Goal: Task Accomplishment & Management: Complete application form

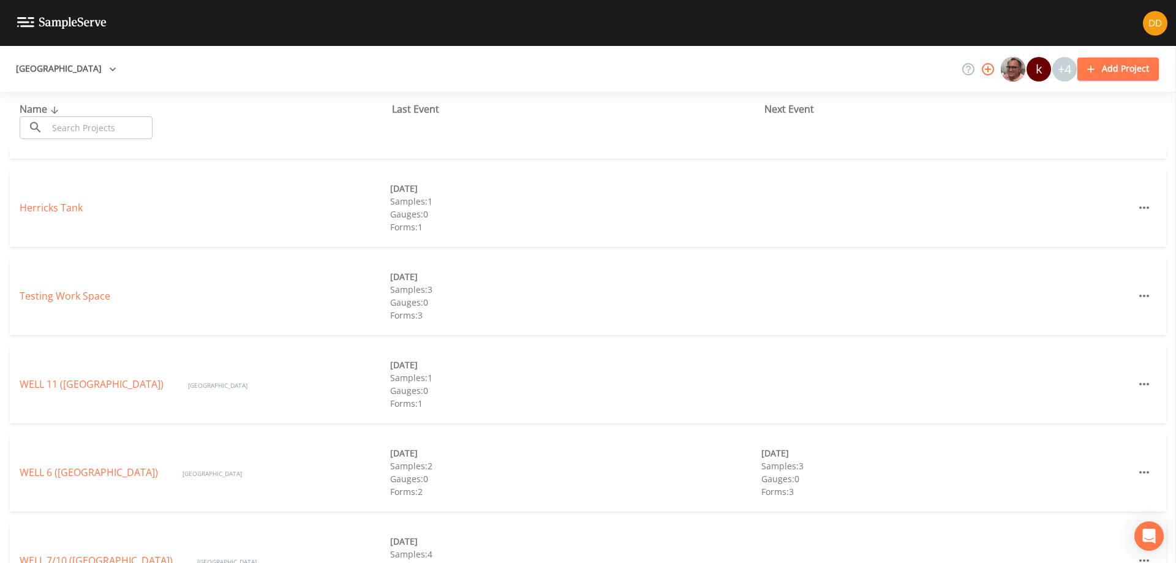
scroll to position [429, 0]
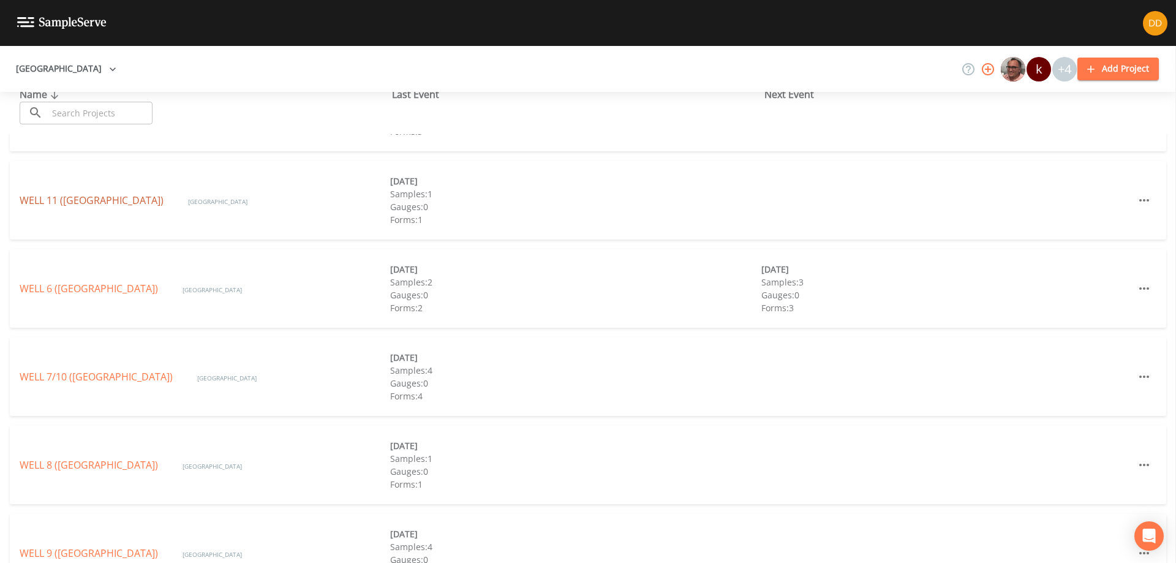
click at [137, 198] on link "WELL 11 ([GEOGRAPHIC_DATA])" at bounding box center [92, 200] width 144 height 13
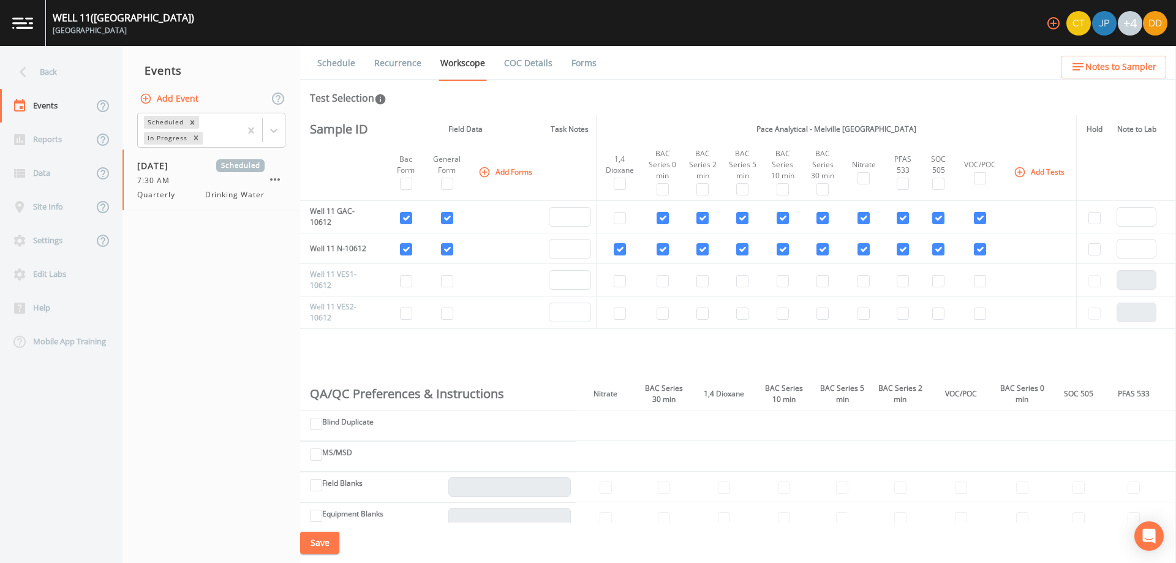
click at [186, 99] on button "Add Event" at bounding box center [170, 99] width 66 height 23
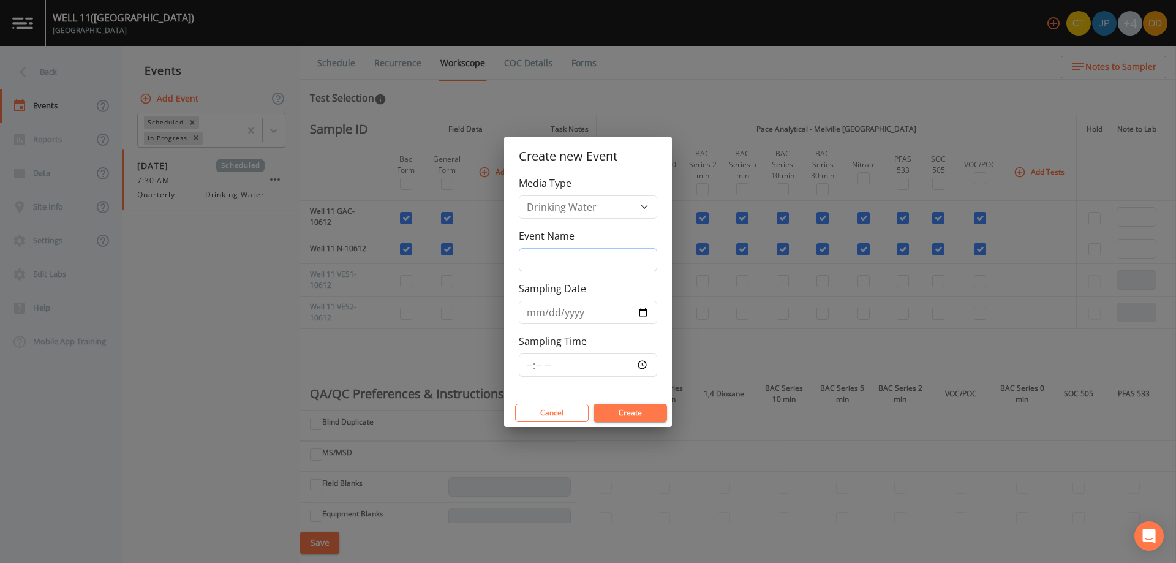
click at [579, 261] on input "Event Name" at bounding box center [588, 259] width 138 height 23
type input "quarterly bacs"
click at [646, 314] on input "Sampling Date" at bounding box center [588, 312] width 138 height 23
type input "[DATE]"
click at [598, 367] on input "Sampling Time" at bounding box center [588, 364] width 138 height 23
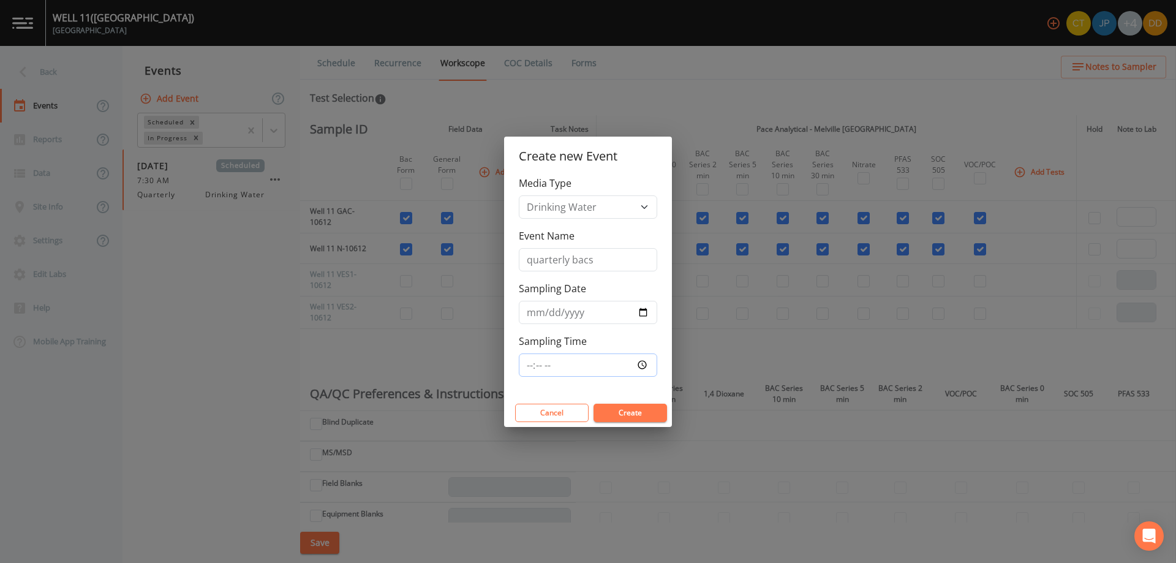
type input "07:30"
click at [620, 409] on button "Create" at bounding box center [631, 413] width 74 height 18
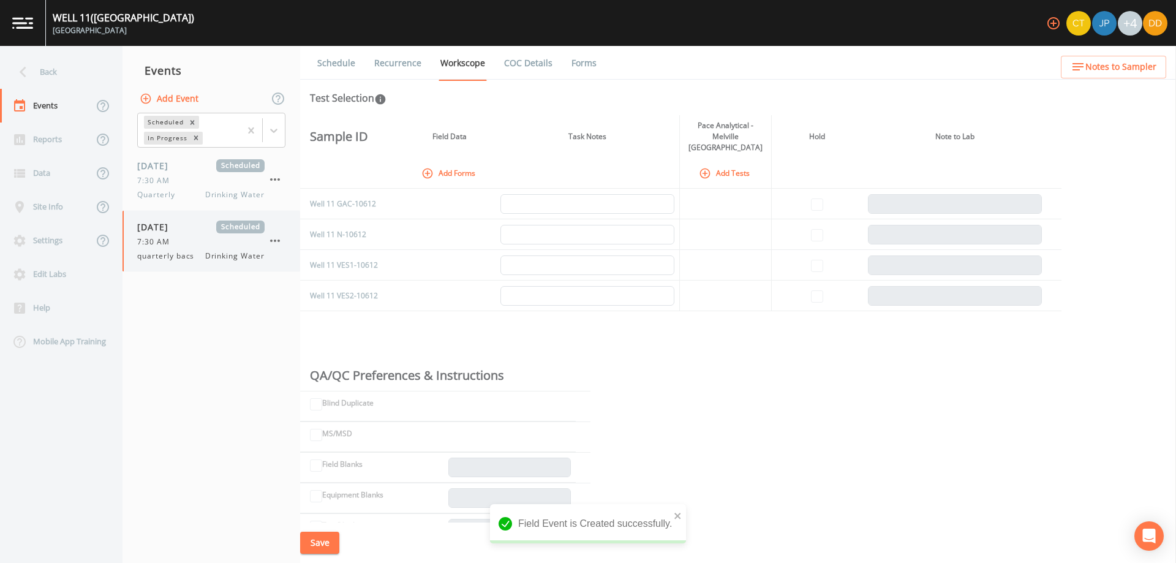
click at [178, 237] on div "7:30 AM" at bounding box center [200, 241] width 127 height 11
click at [444, 163] on button "Add Forms" at bounding box center [449, 173] width 61 height 20
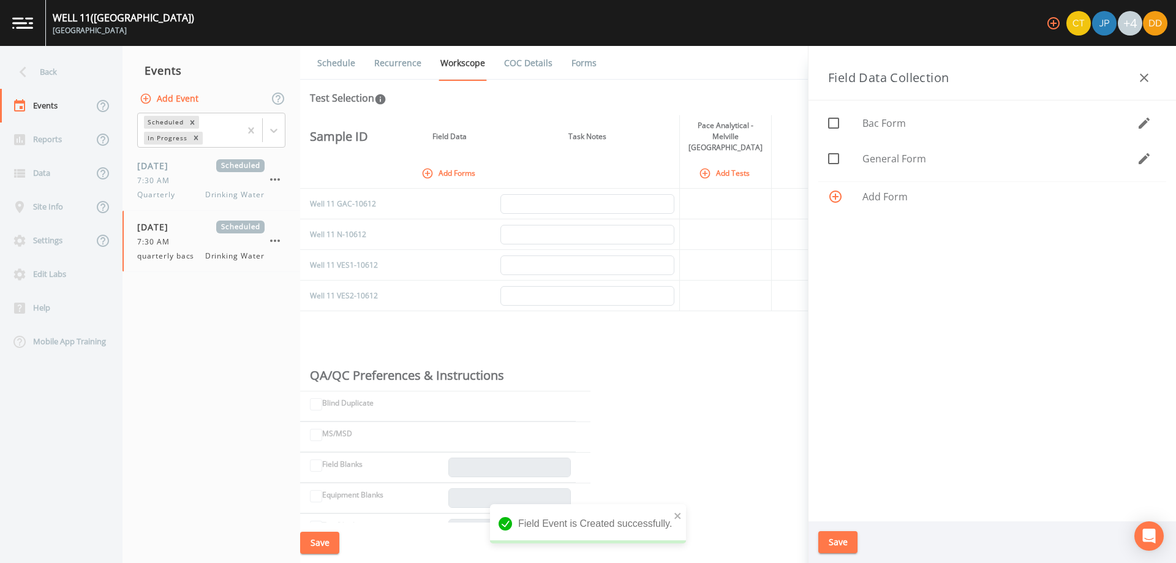
click at [848, 123] on div at bounding box center [845, 123] width 34 height 26
checkbox input "true"
click at [848, 161] on div at bounding box center [845, 159] width 34 height 26
checkbox input "true"
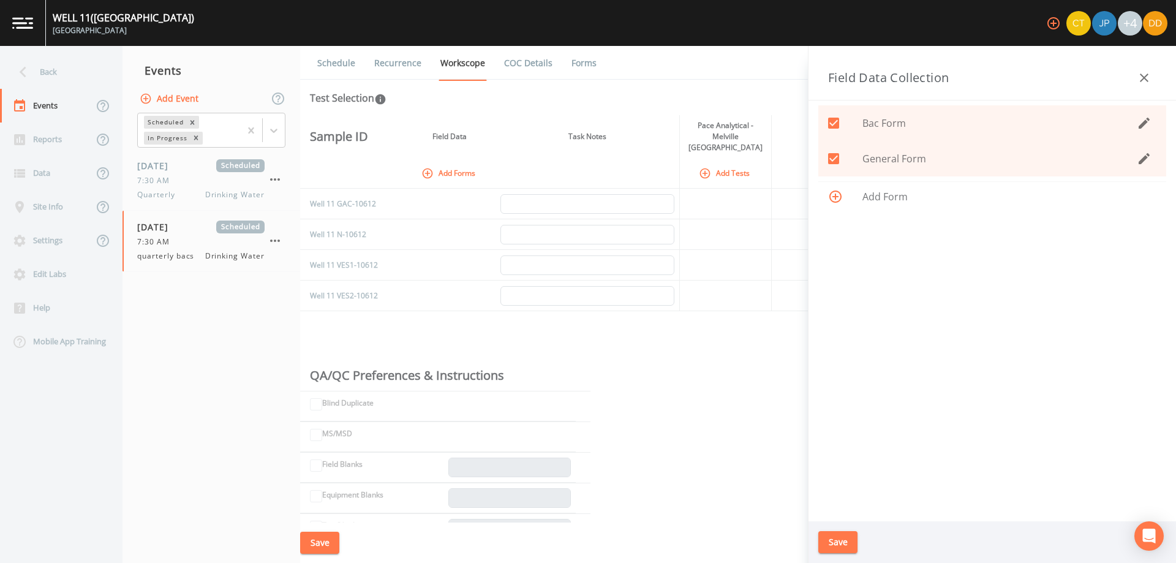
click at [842, 540] on button "Save" at bounding box center [837, 542] width 39 height 23
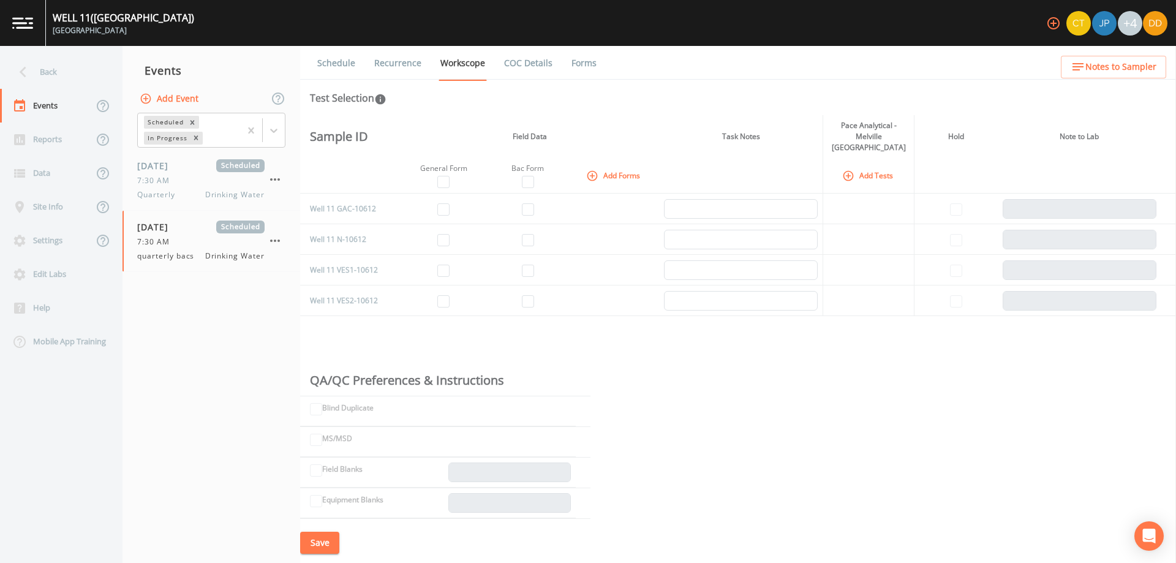
click at [858, 165] on button "Add Tests" at bounding box center [869, 175] width 58 height 20
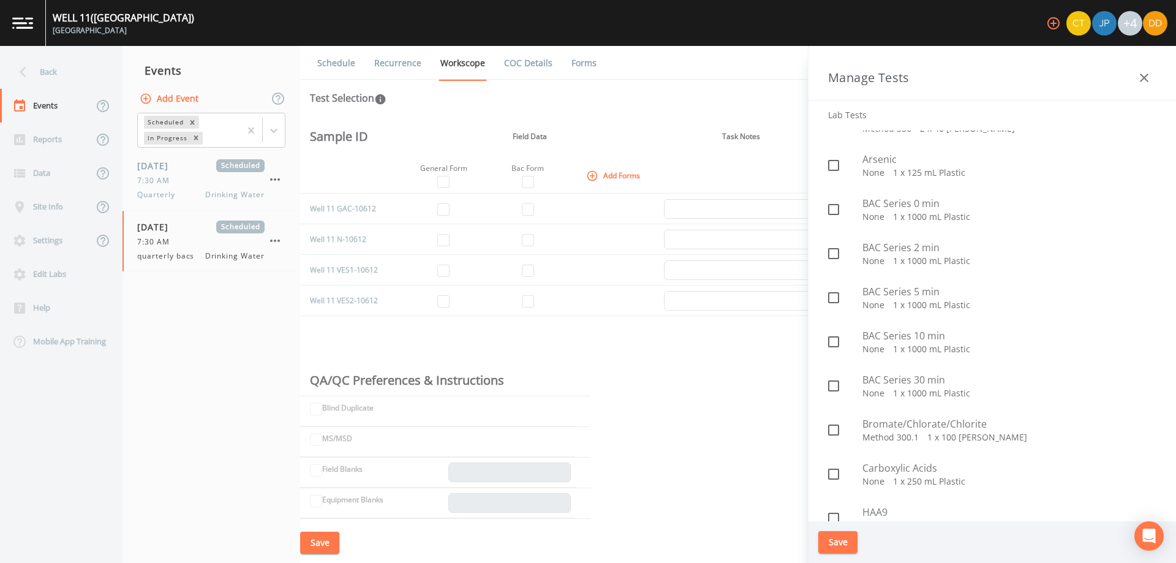
scroll to position [429, 0]
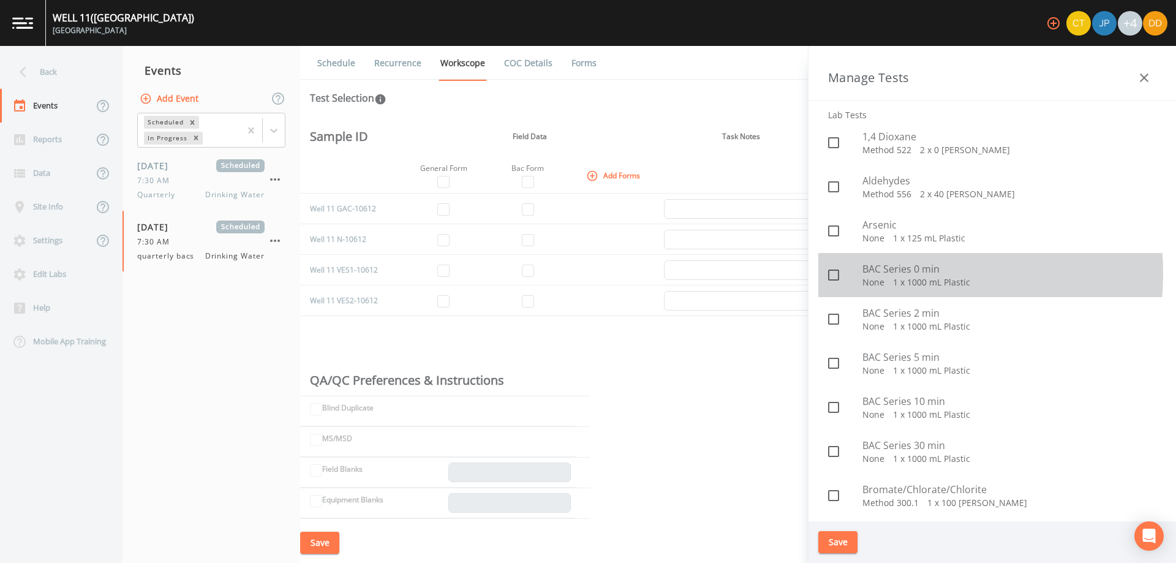
click at [883, 274] on span "BAC Series 0 min" at bounding box center [1009, 269] width 294 height 15
checkbox input "true"
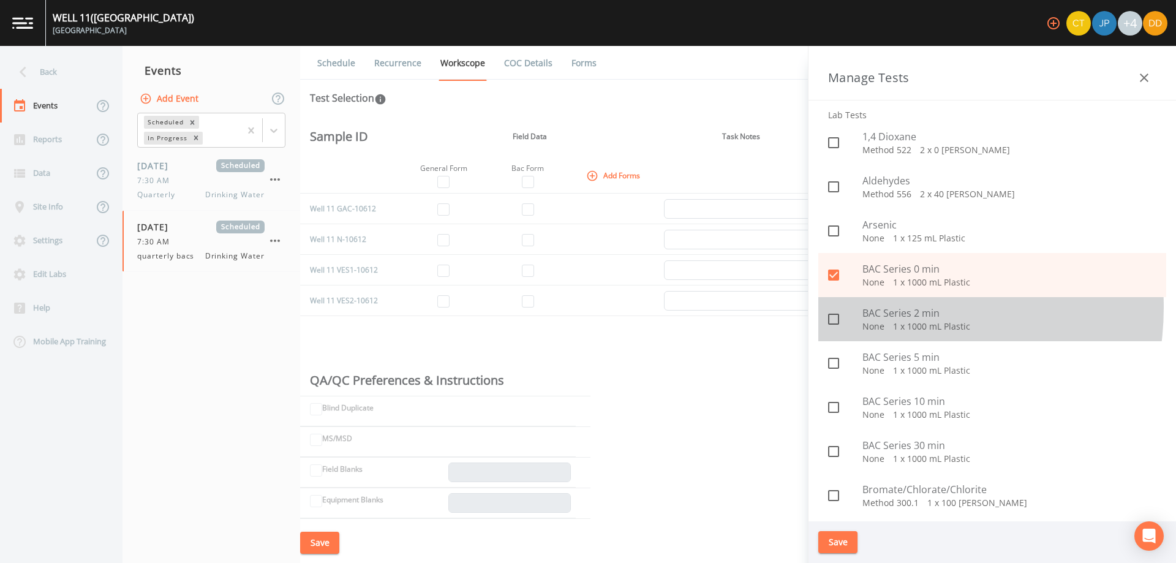
click at [881, 307] on span "BAC Series 2 min" at bounding box center [1009, 313] width 294 height 15
checkbox input "true"
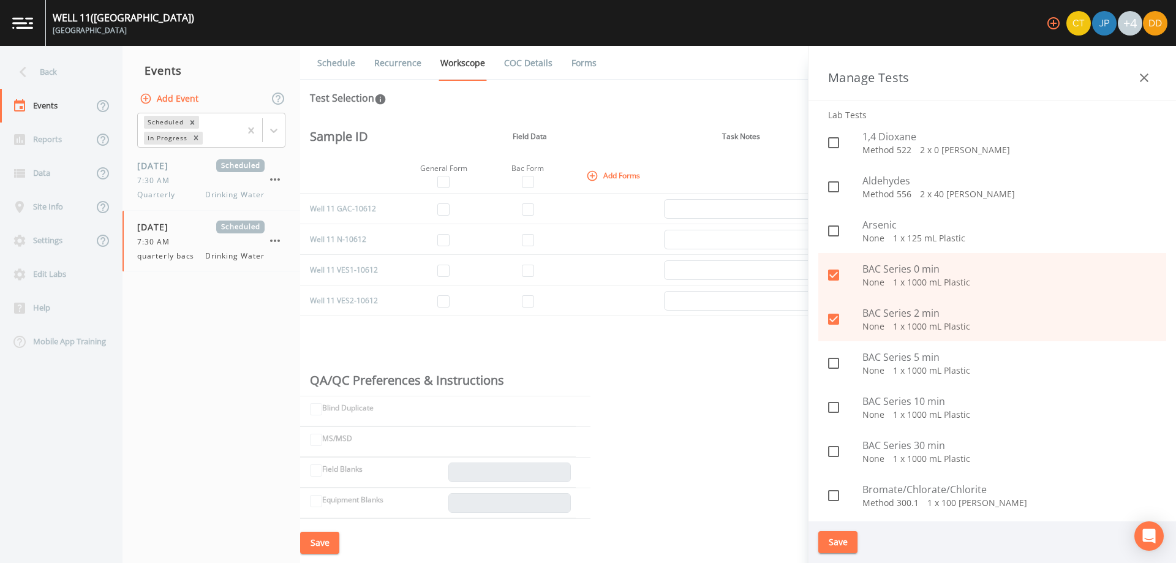
click at [888, 356] on span "BAC Series 5 min" at bounding box center [1009, 357] width 294 height 15
checkbox input "true"
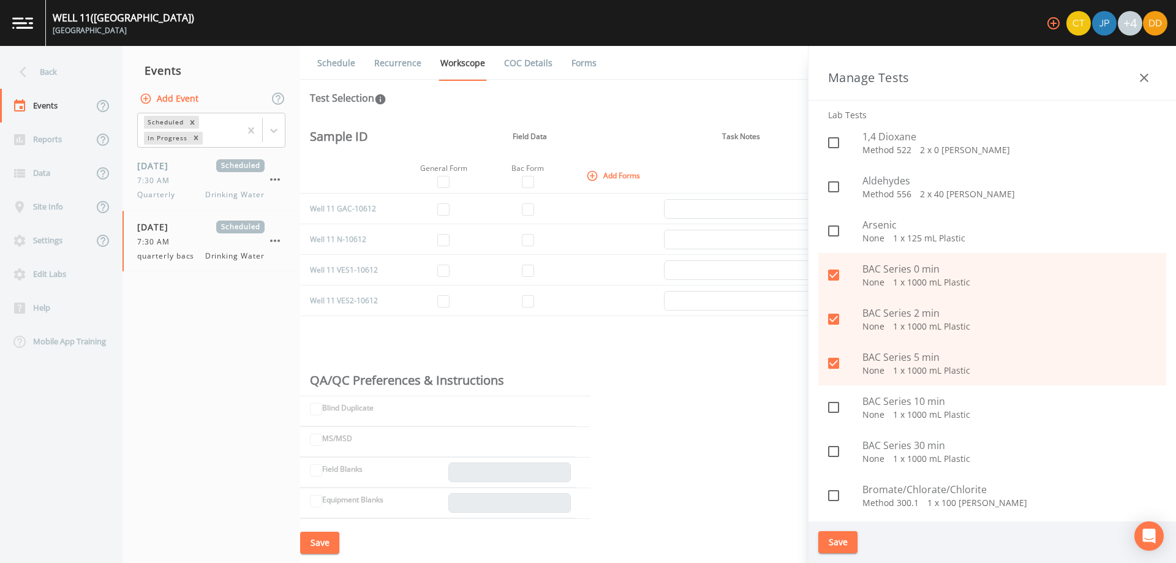
click at [881, 416] on p "None   1 x 1000 mL Plastic" at bounding box center [1009, 415] width 294 height 12
checkbox input "true"
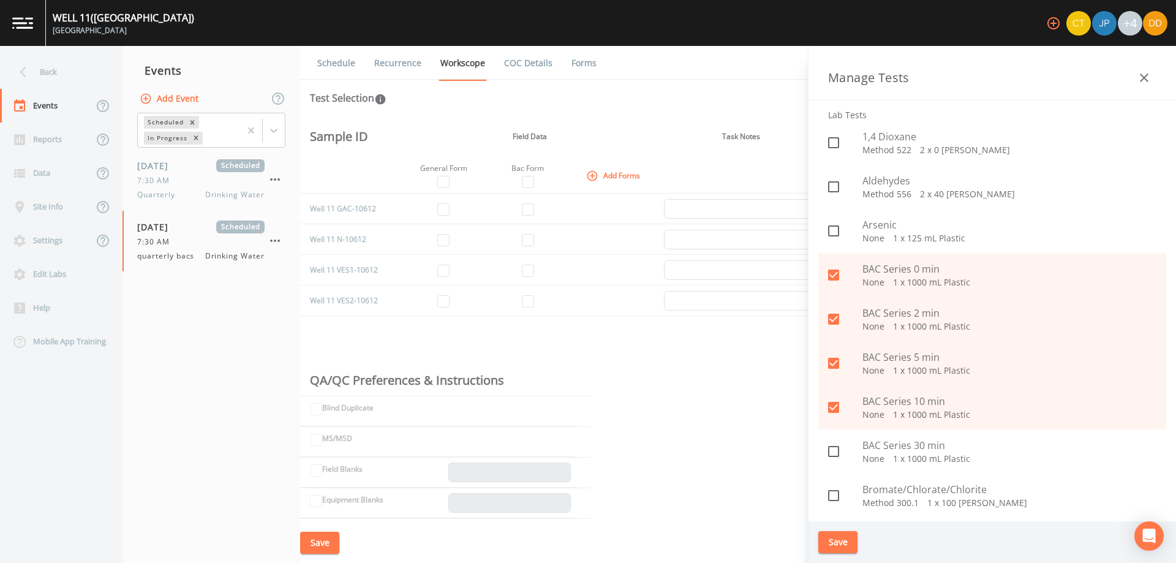
click at [867, 457] on p "None   1 x 1000 mL Plastic" at bounding box center [1009, 459] width 294 height 12
checkbox input "true"
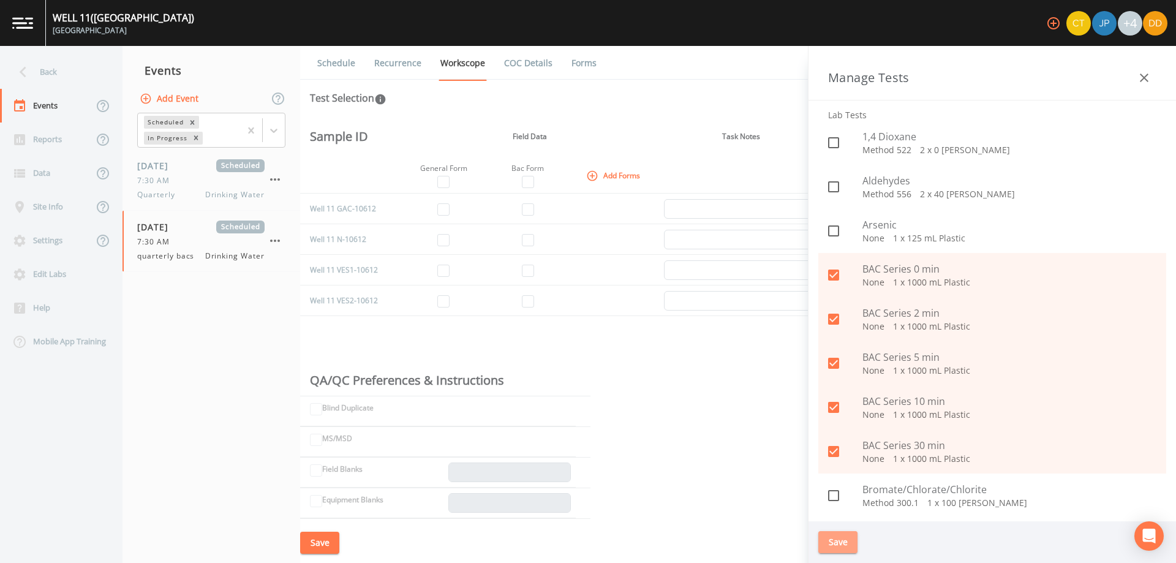
click at [839, 549] on button "Save" at bounding box center [837, 542] width 39 height 23
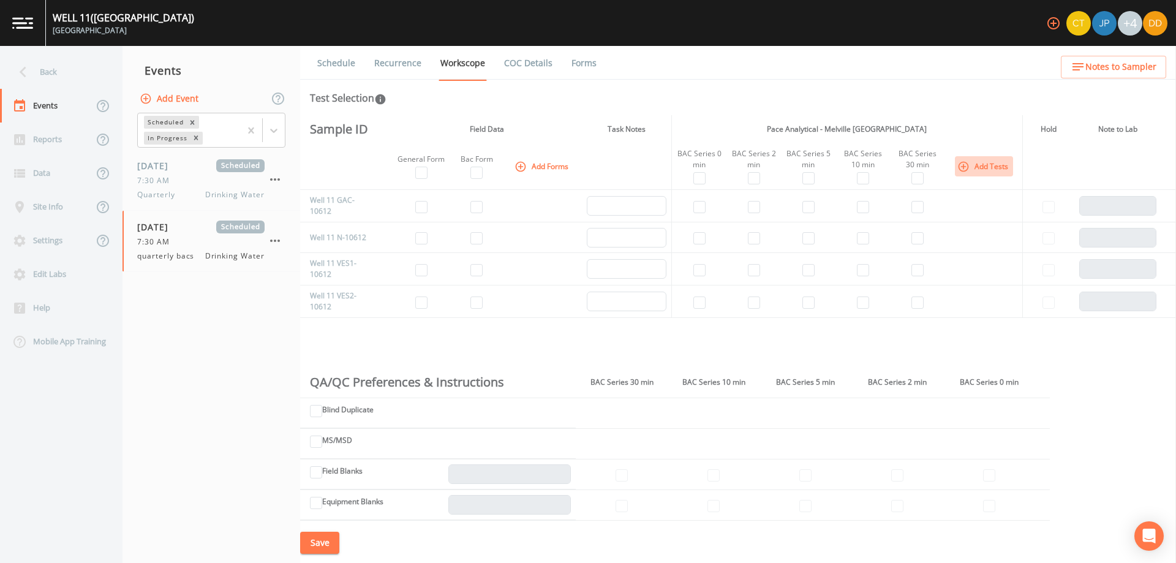
click at [963, 163] on icon "button" at bounding box center [963, 166] width 12 height 12
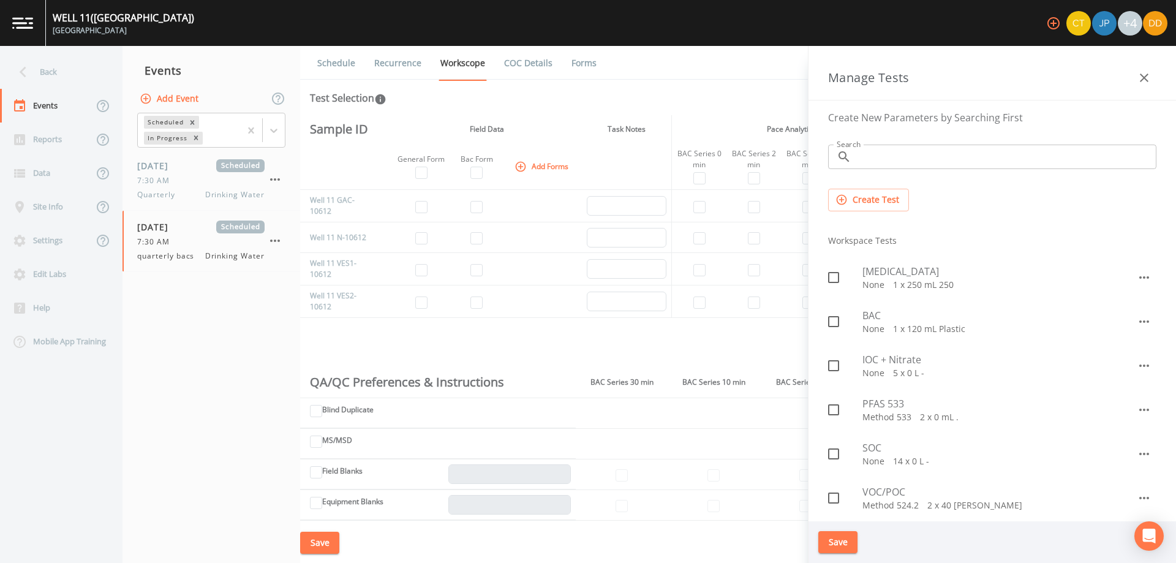
click at [735, 123] on th "Pace Analytical - Melville [GEOGRAPHIC_DATA]" at bounding box center [846, 129] width 351 height 28
click at [1145, 74] on icon "button" at bounding box center [1144, 77] width 15 height 15
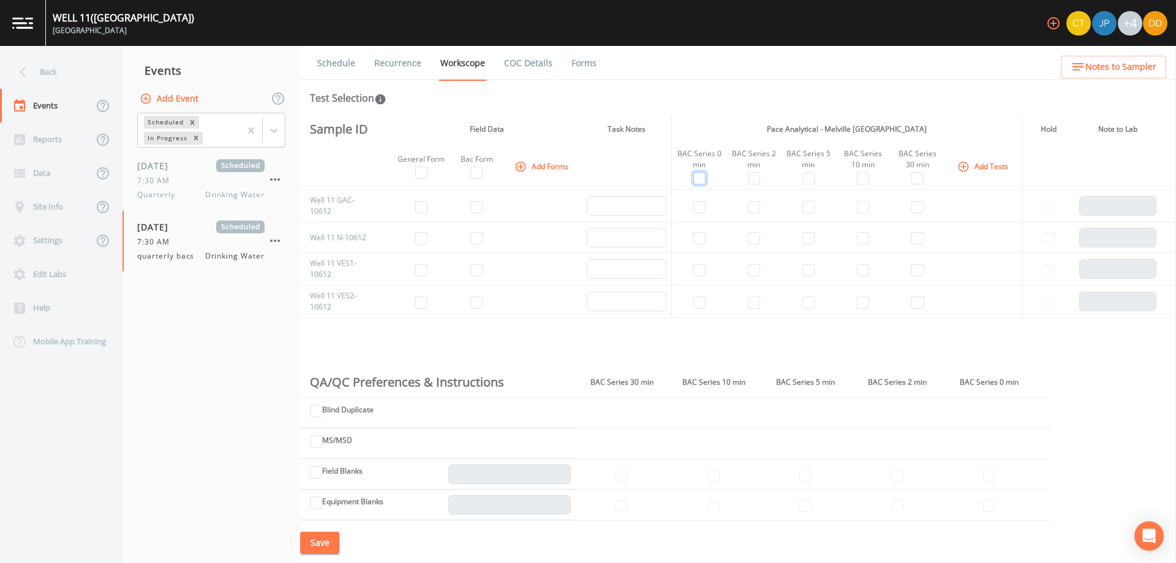
click at [697, 181] on input "checkbox" at bounding box center [699, 178] width 12 height 12
checkbox input "true"
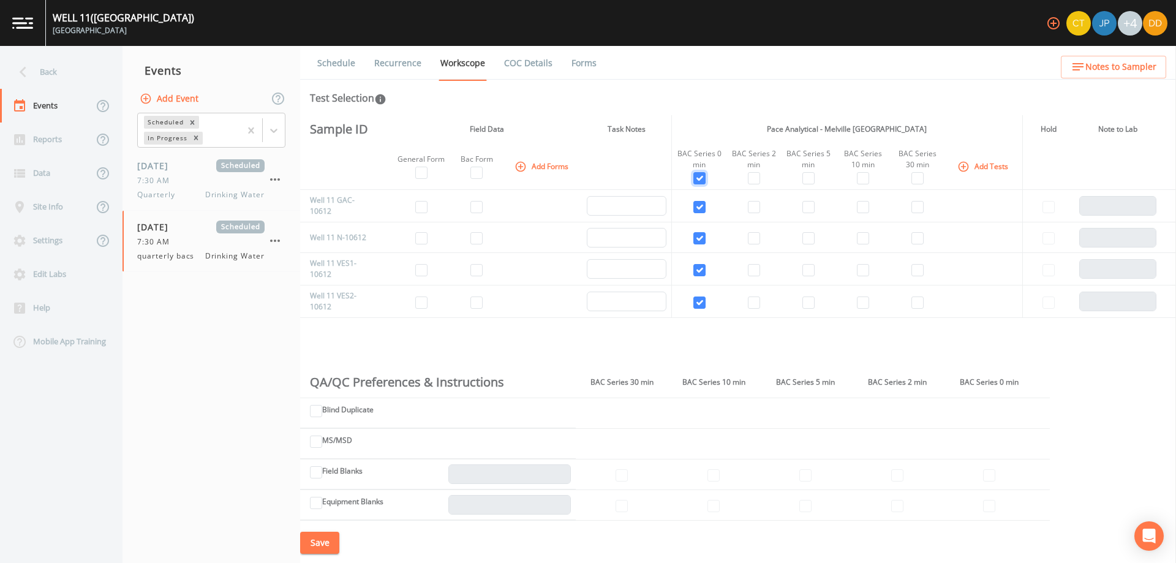
checkbox input "true"
click at [754, 175] on input "checkbox" at bounding box center [754, 178] width 12 height 12
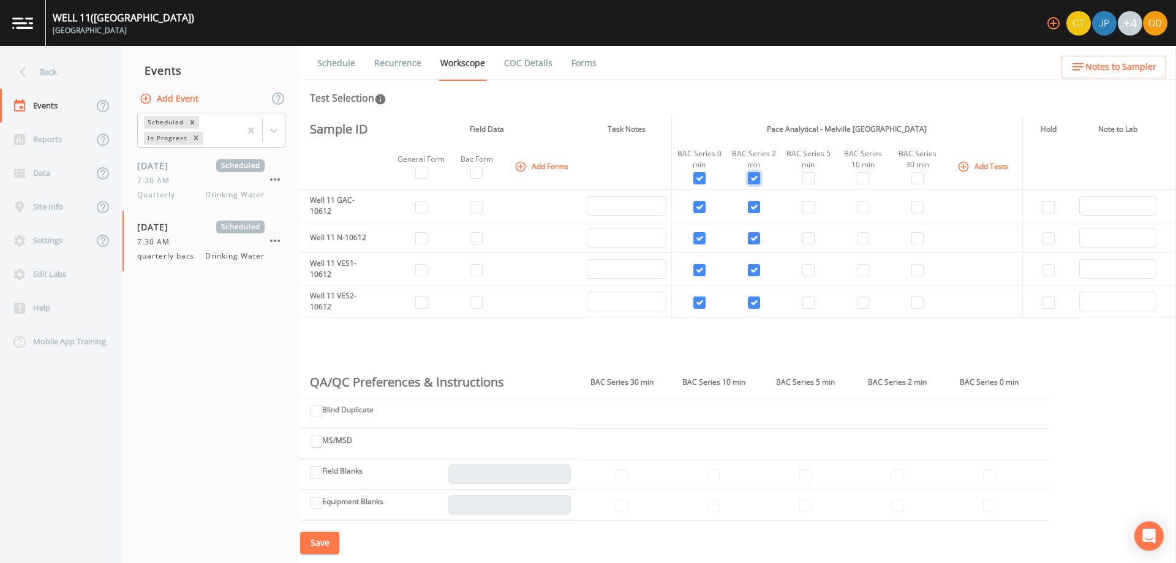
checkbox input "true"
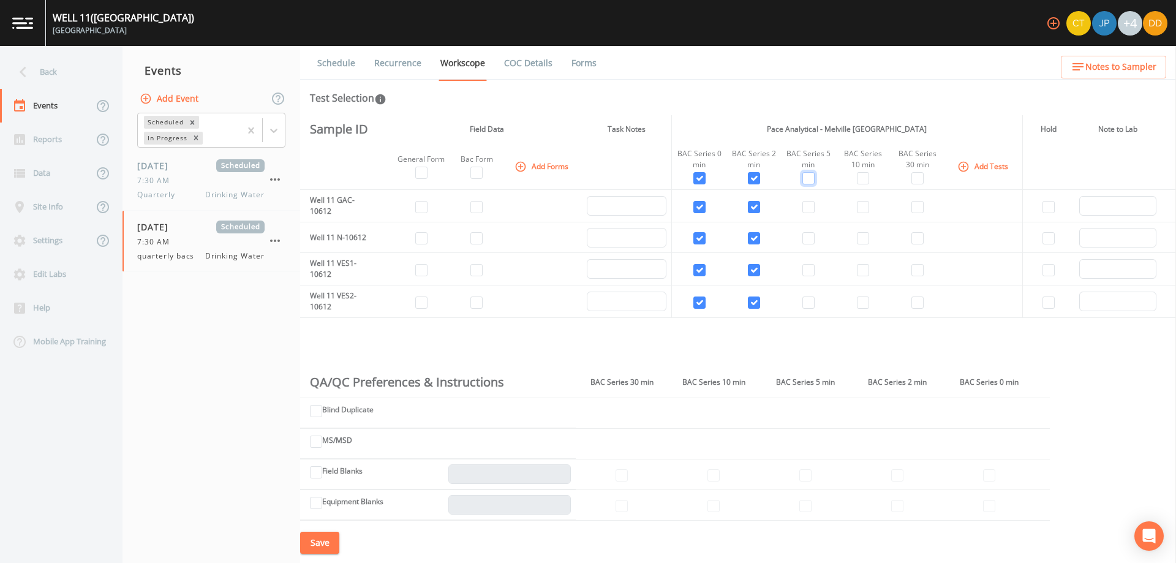
click at [812, 178] on input "checkbox" at bounding box center [808, 178] width 12 height 12
checkbox input "true"
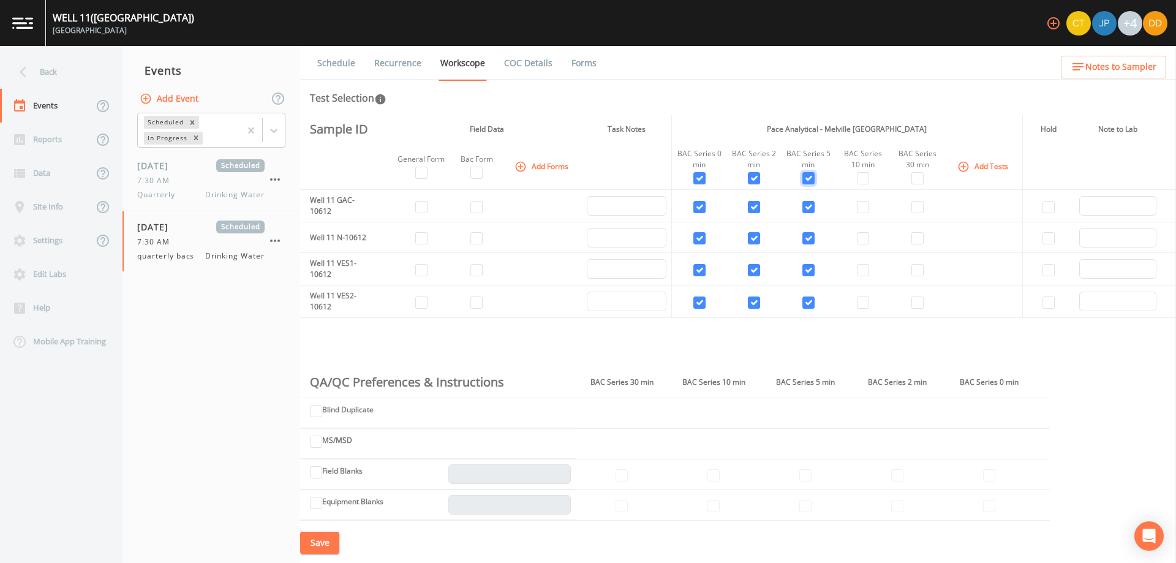
checkbox input "true"
click at [861, 176] on input "checkbox" at bounding box center [863, 178] width 12 height 12
checkbox input "true"
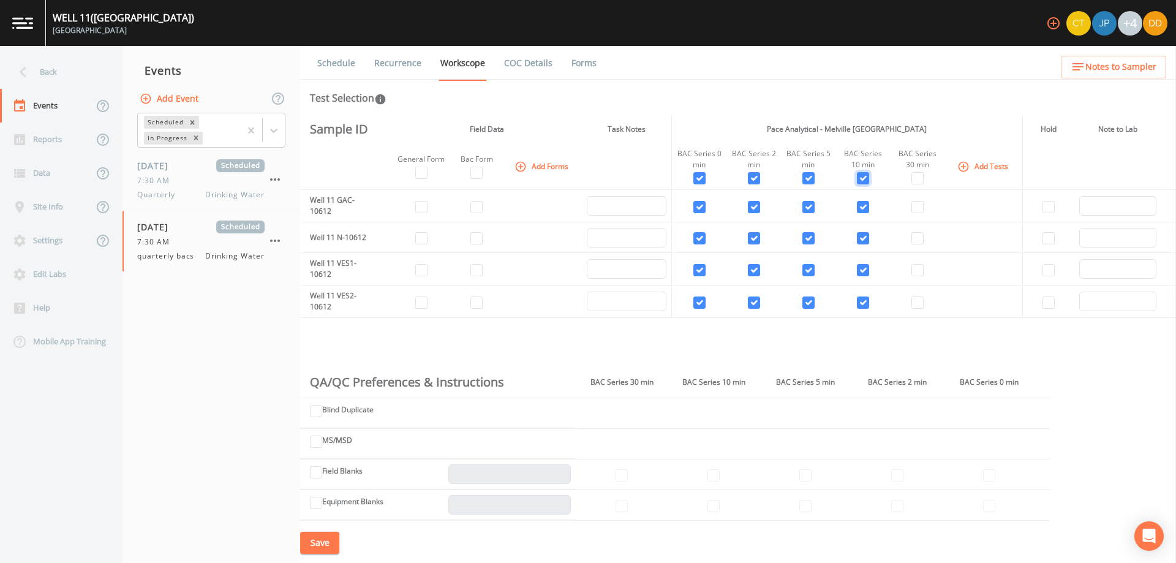
checkbox input "true"
click at [919, 176] on input "checkbox" at bounding box center [917, 178] width 12 height 12
checkbox input "true"
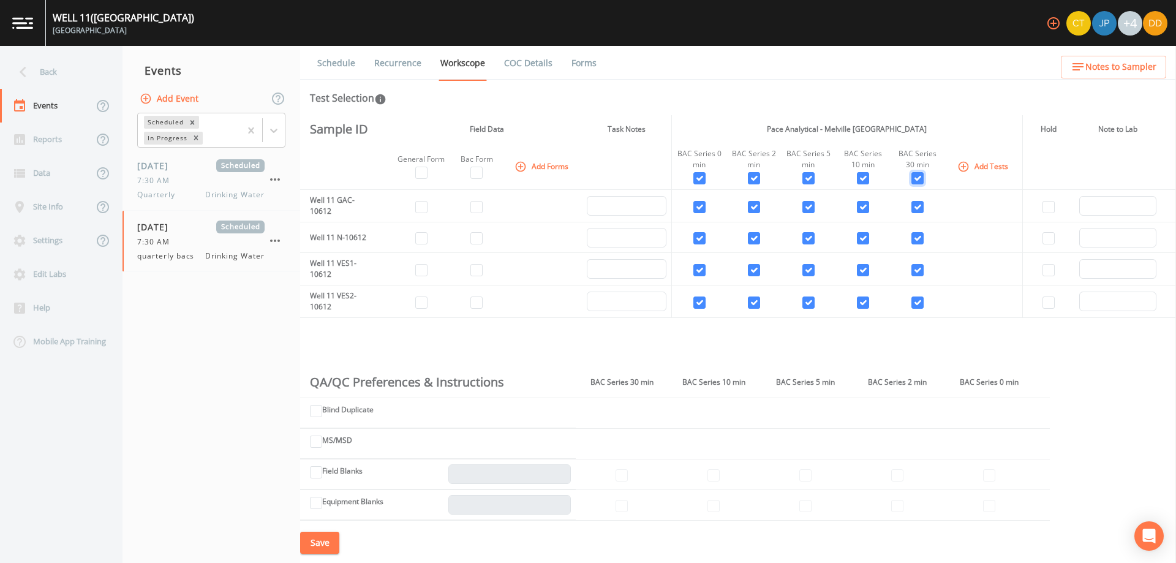
checkbox input "true"
drag, startPoint x: 698, startPoint y: 267, endPoint x: 725, endPoint y: 267, distance: 26.3
click at [700, 267] on input "checkbox" at bounding box center [699, 270] width 12 height 12
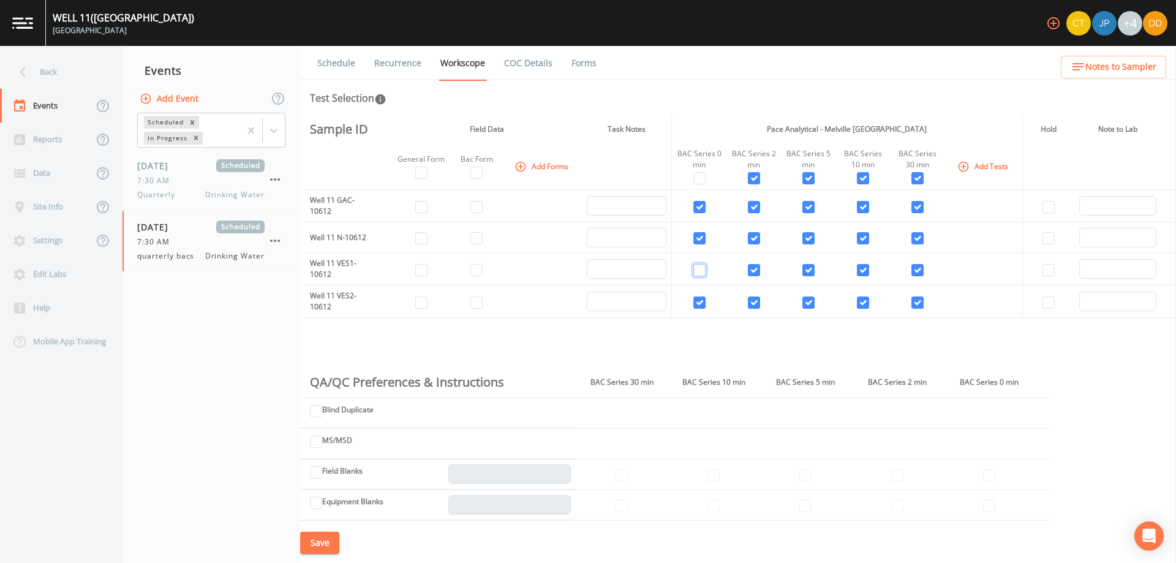
checkbox input "false"
click at [749, 267] on input "checkbox" at bounding box center [754, 270] width 12 height 12
checkbox input "false"
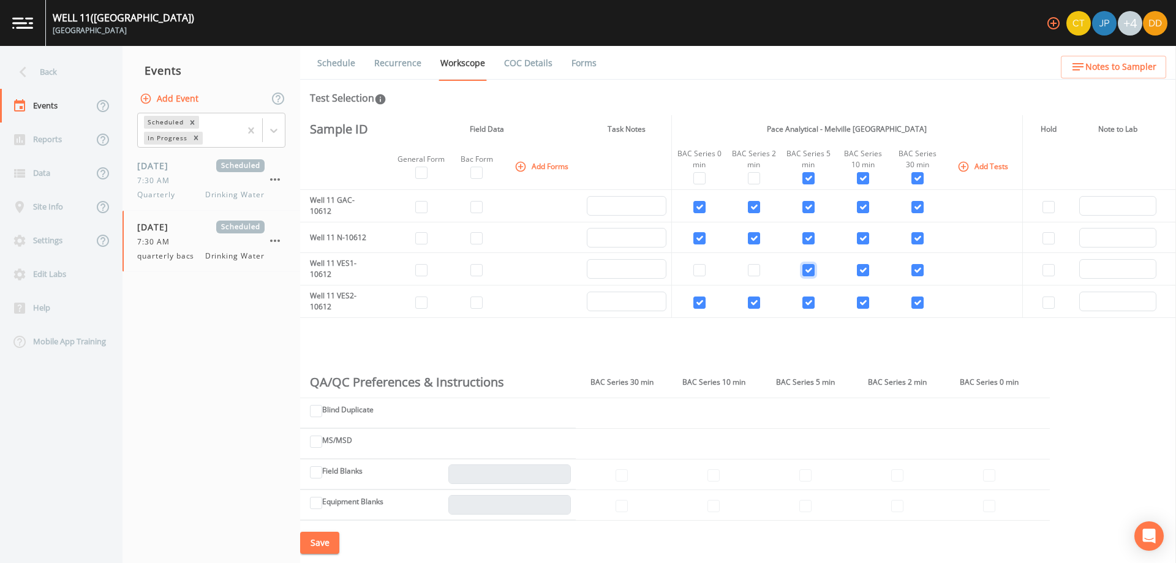
click at [807, 265] on input "checkbox" at bounding box center [808, 270] width 12 height 12
checkbox input "false"
click at [864, 266] on input "checkbox" at bounding box center [863, 270] width 12 height 12
checkbox input "false"
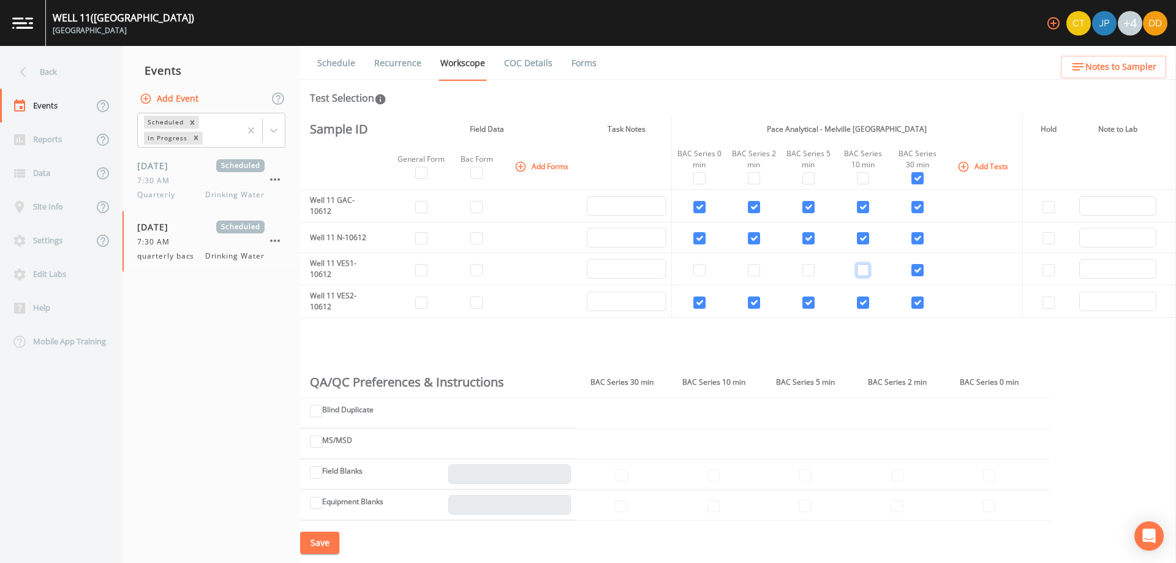
checkbox input "false"
click at [923, 267] on td at bounding box center [918, 269] width 55 height 32
click at [915, 268] on input "checkbox" at bounding box center [917, 270] width 12 height 12
checkbox input "false"
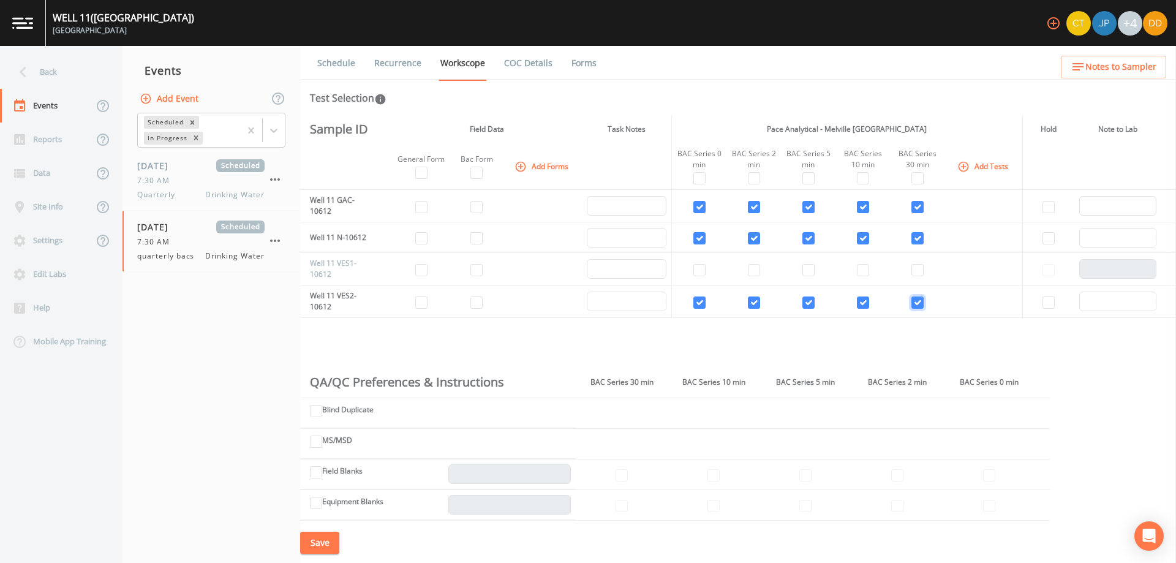
click at [915, 300] on input "checkbox" at bounding box center [917, 302] width 12 height 12
checkbox input "false"
click at [852, 301] on td at bounding box center [863, 301] width 55 height 32
click at [857, 301] on input "checkbox" at bounding box center [863, 302] width 12 height 12
checkbox input "false"
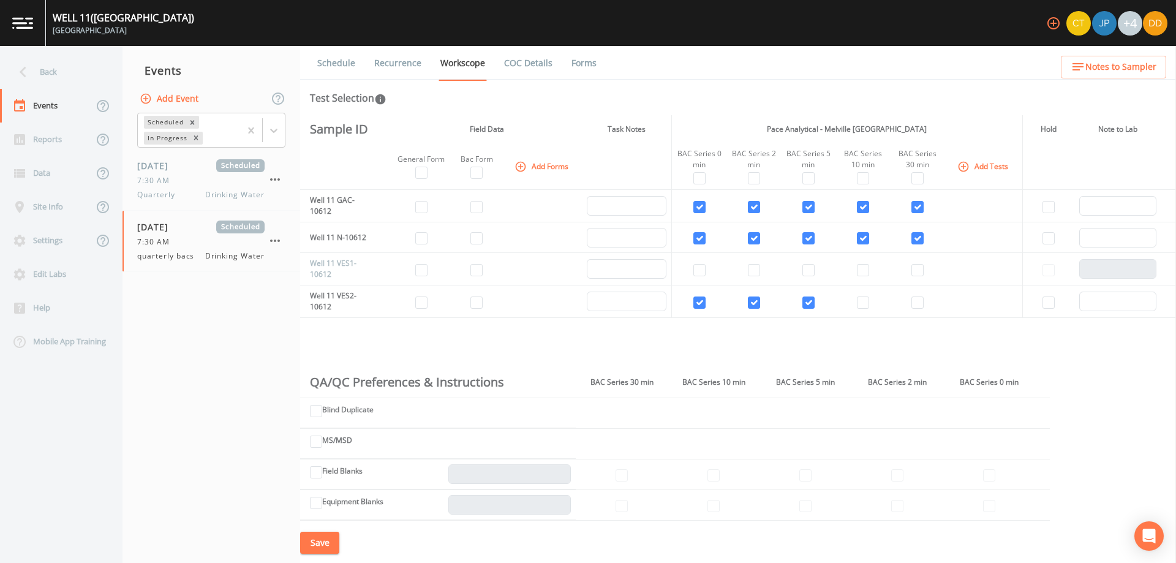
click at [798, 303] on td at bounding box center [808, 301] width 55 height 32
click at [804, 303] on input "checkbox" at bounding box center [808, 302] width 12 height 12
checkbox input "false"
click at [742, 303] on td at bounding box center [753, 301] width 55 height 32
click at [751, 303] on input "checkbox" at bounding box center [754, 302] width 12 height 12
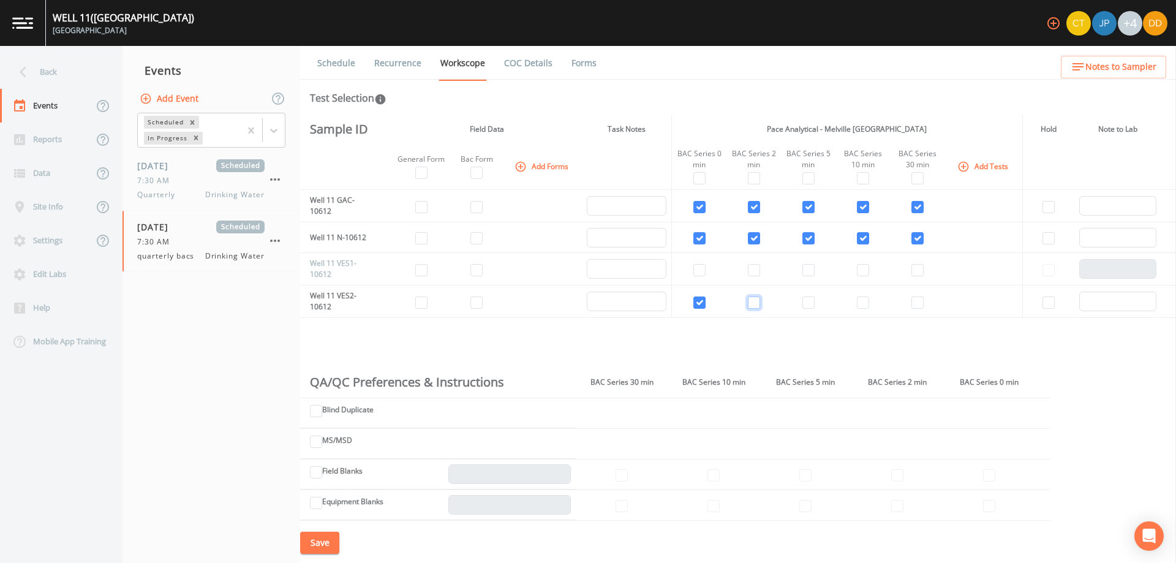
checkbox input "false"
click at [703, 303] on input "checkbox" at bounding box center [699, 302] width 12 height 12
checkbox input "false"
click at [418, 206] on input "checkbox" at bounding box center [421, 207] width 12 height 12
checkbox input "true"
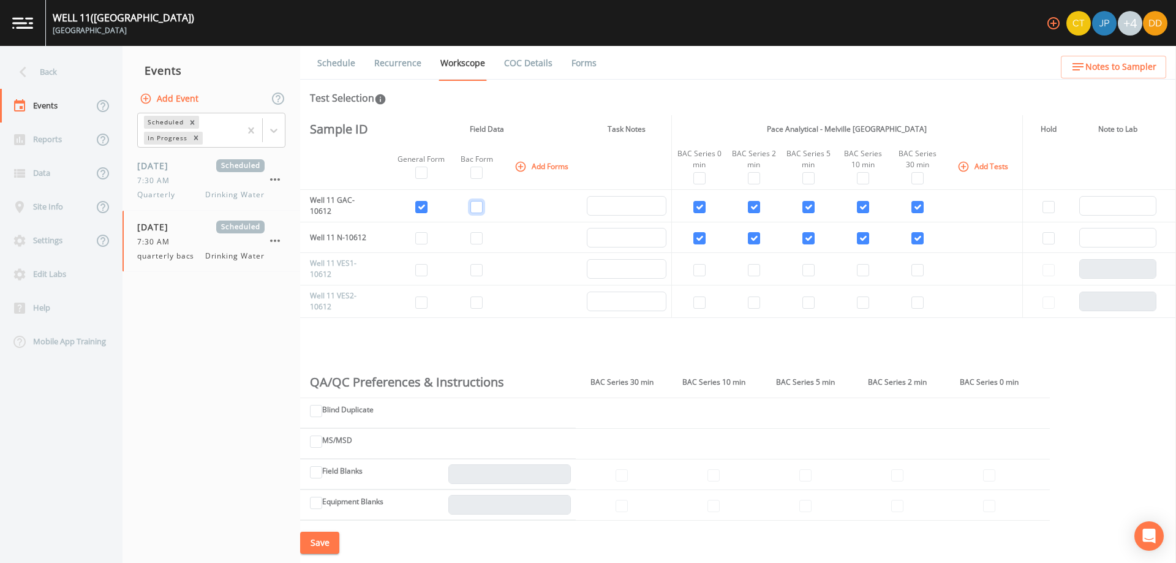
click at [479, 203] on input "checkbox" at bounding box center [476, 207] width 12 height 12
checkbox input "true"
click at [475, 233] on input "checkbox" at bounding box center [476, 238] width 12 height 12
checkbox input "true"
click at [420, 245] on td at bounding box center [421, 237] width 58 height 31
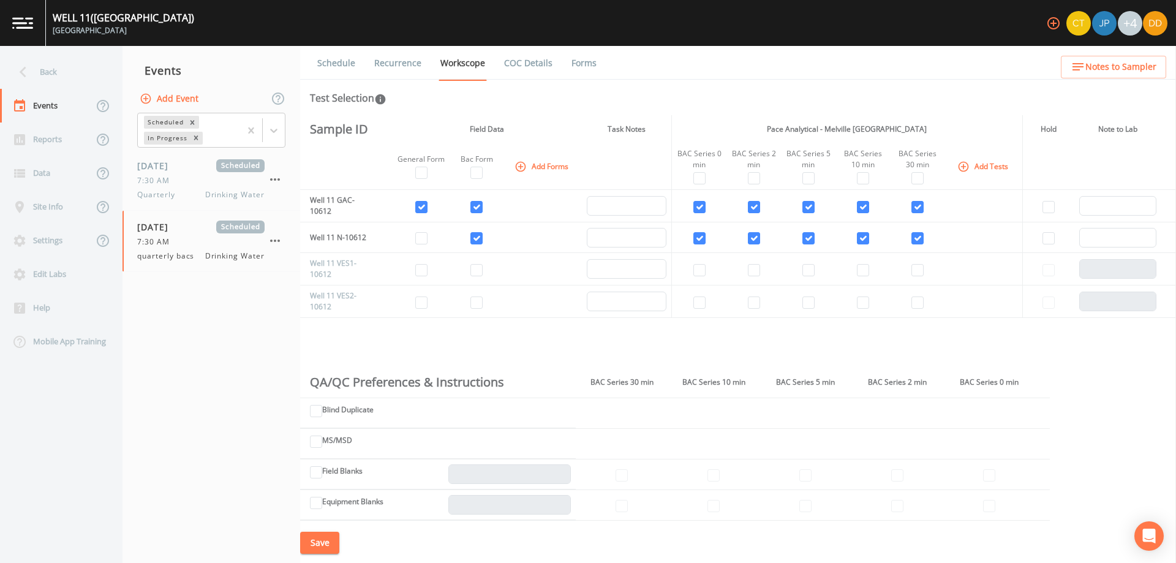
click at [423, 243] on td at bounding box center [421, 237] width 58 height 31
click at [423, 236] on input "checkbox" at bounding box center [421, 238] width 12 height 12
checkbox input "true"
click at [316, 542] on button "Save" at bounding box center [319, 543] width 39 height 23
click at [184, 97] on button "Add Event" at bounding box center [170, 99] width 66 height 23
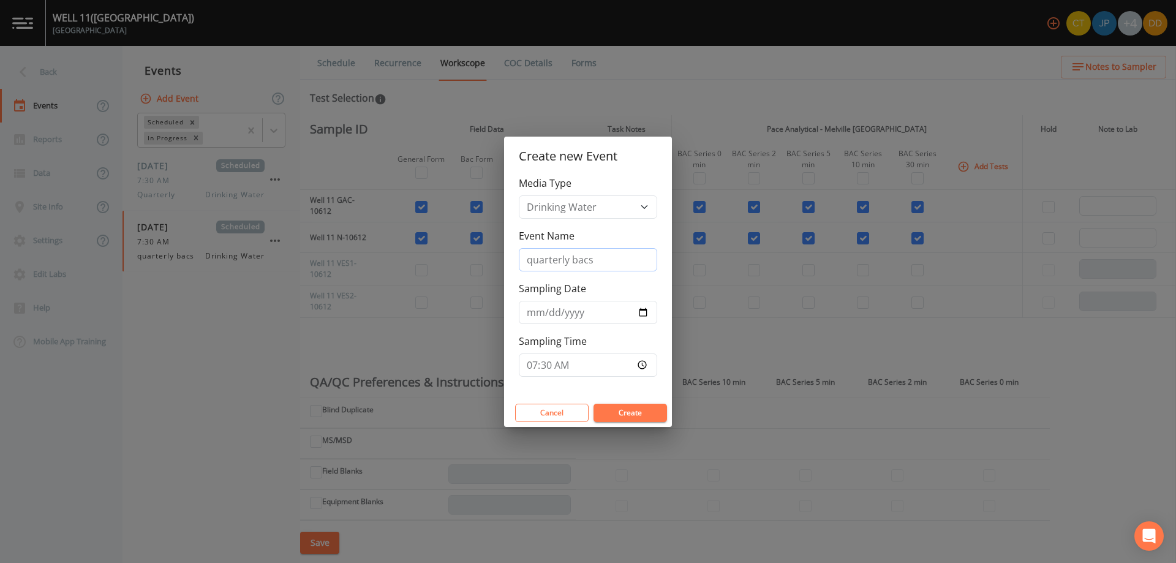
click at [625, 259] on input "quarterly bacs" at bounding box center [588, 259] width 138 height 23
type input "quarterly"
click at [587, 360] on input "07:30" at bounding box center [588, 364] width 138 height 23
click at [645, 410] on button "Create" at bounding box center [631, 413] width 74 height 18
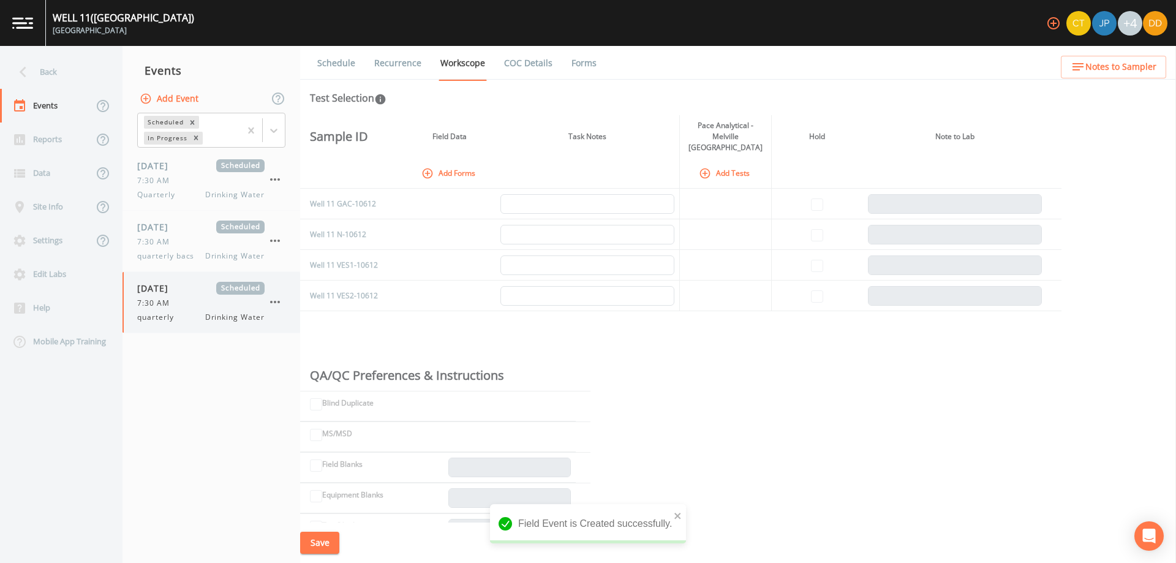
click at [167, 301] on span "7:30 AM" at bounding box center [157, 303] width 40 height 11
click at [451, 163] on button "Add Forms" at bounding box center [449, 173] width 61 height 20
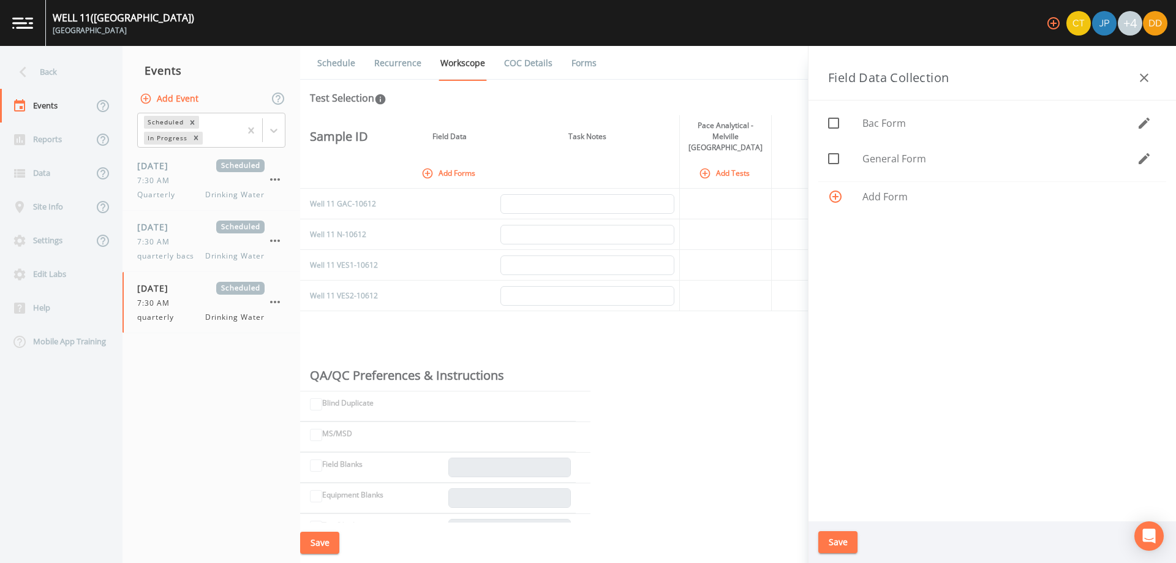
click at [865, 148] on div "General Form" at bounding box center [992, 159] width 348 height 36
checkbox input "true"
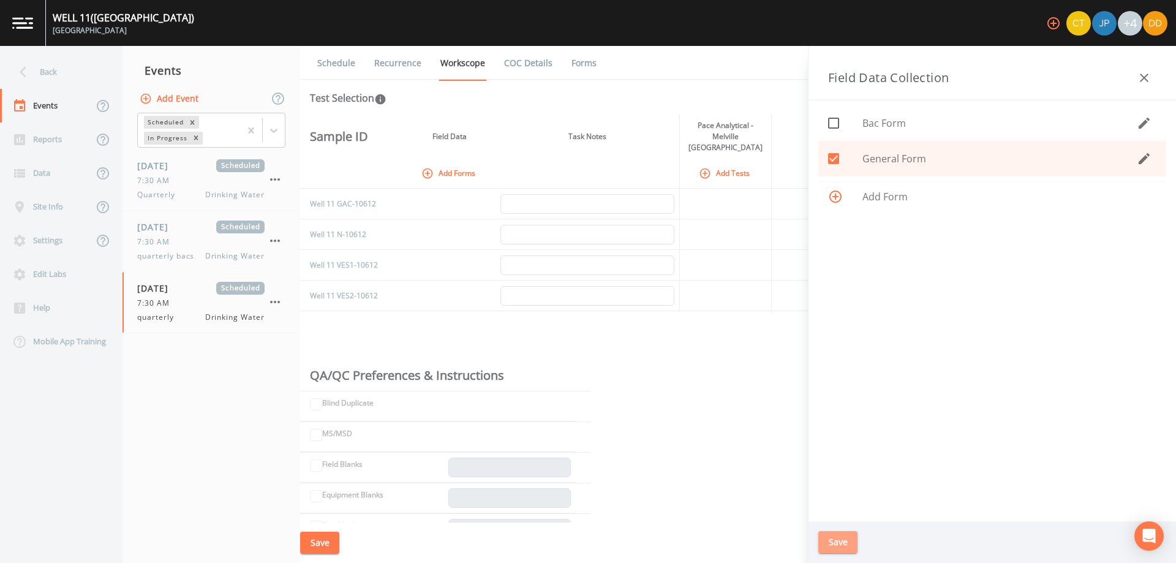
click at [847, 537] on button "Save" at bounding box center [837, 542] width 39 height 23
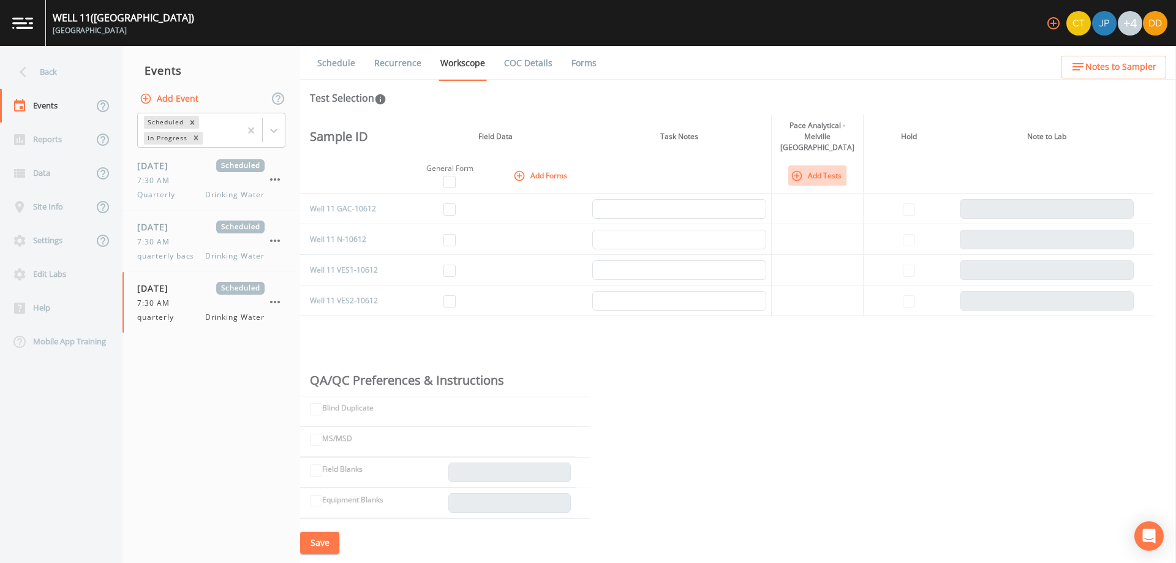
click at [828, 168] on button "Add Tests" at bounding box center [817, 175] width 58 height 20
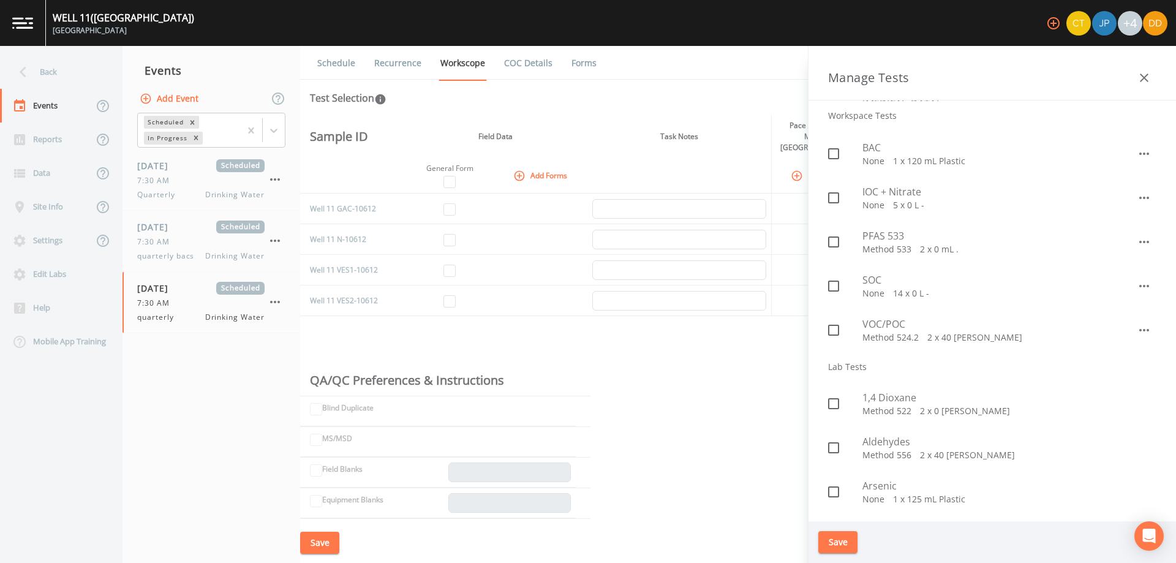
scroll to position [61, 0]
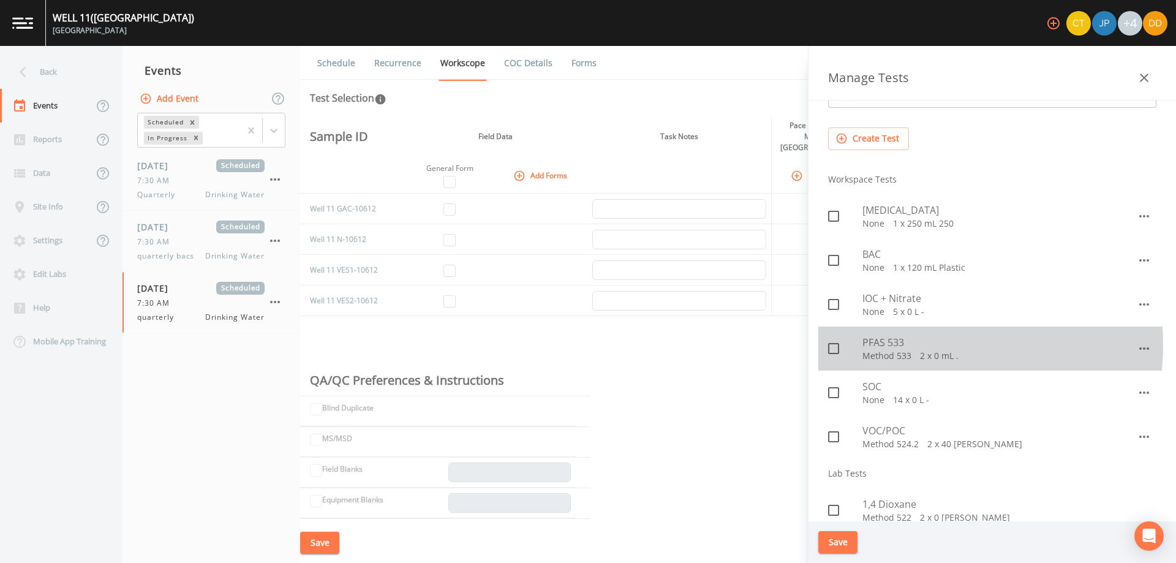
click at [900, 345] on span "PFAS 533" at bounding box center [999, 342] width 274 height 15
checkbox input "true"
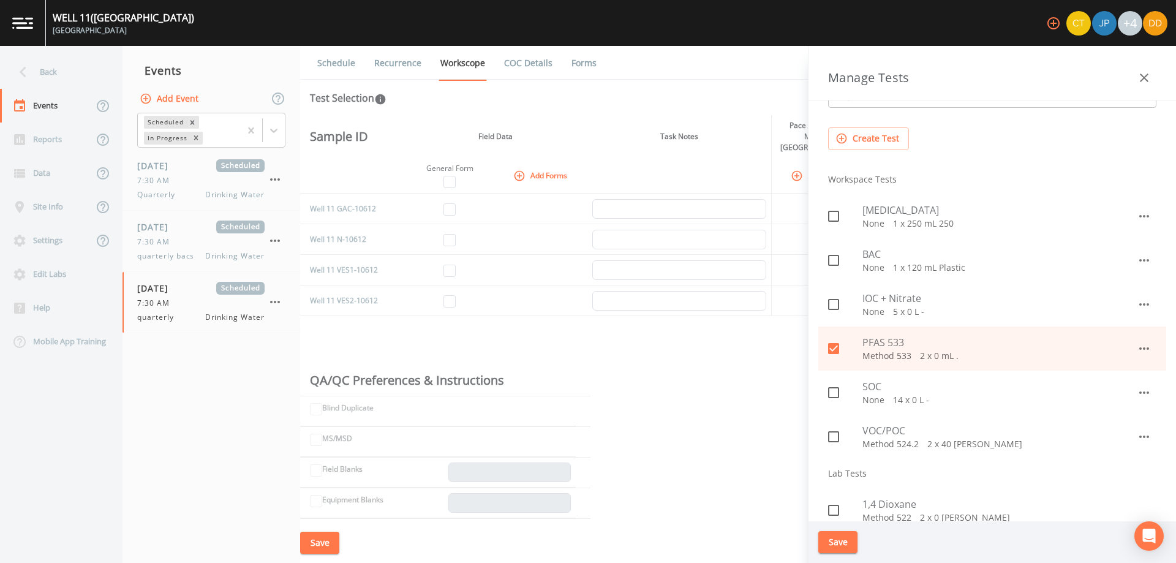
click at [873, 434] on span "VOC/POC" at bounding box center [999, 430] width 274 height 15
checkbox input "true"
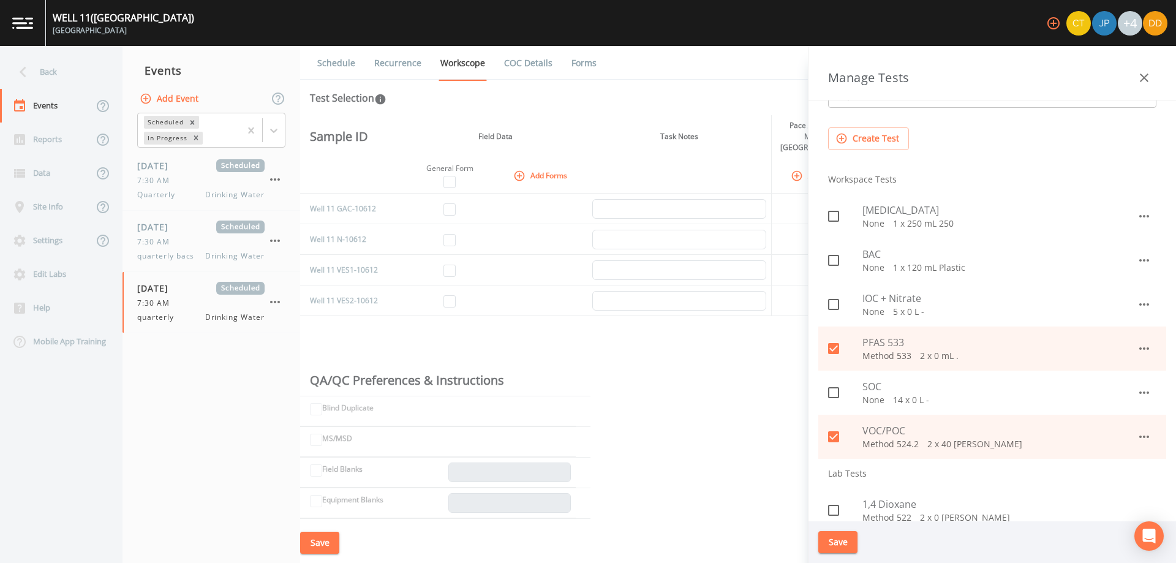
scroll to position [184, 0]
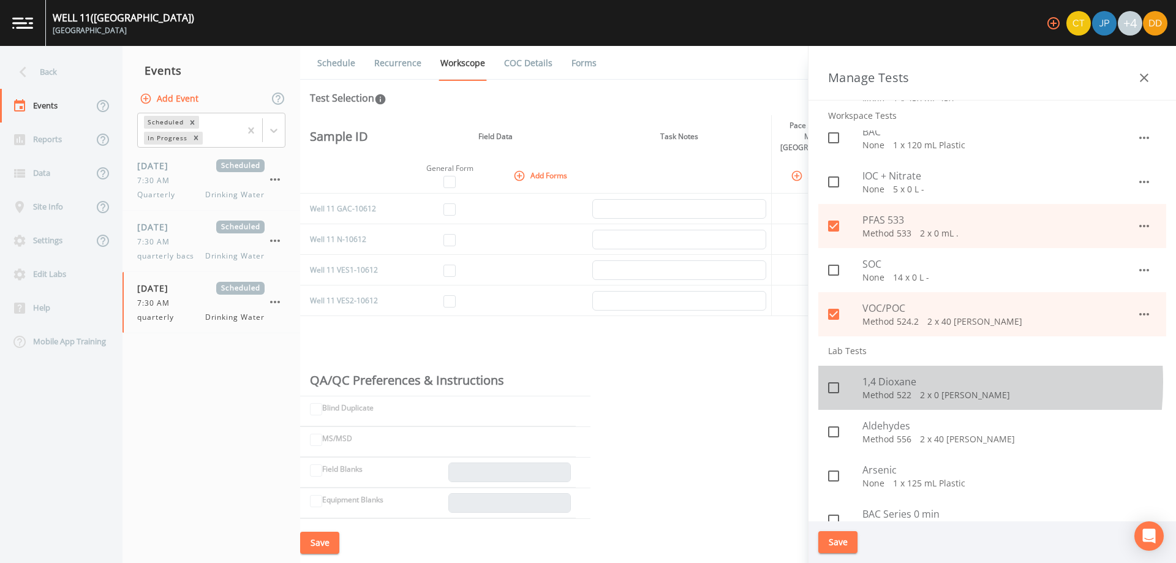
click at [875, 382] on span "1,4 Dioxane" at bounding box center [1009, 381] width 294 height 15
checkbox input "true"
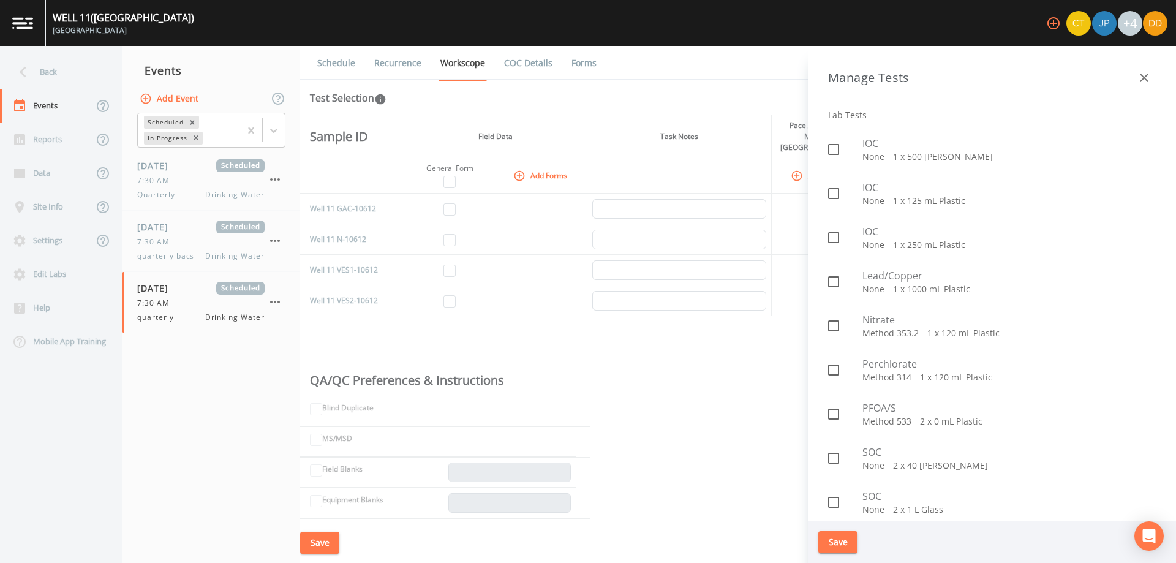
scroll to position [1041, 0]
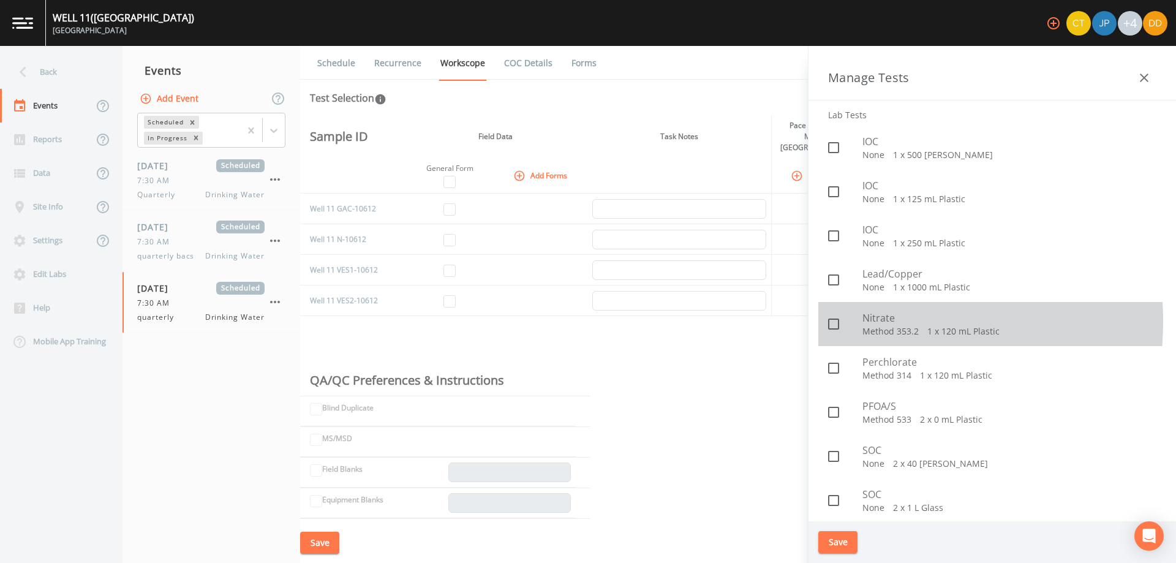
click at [832, 322] on input "checkbox" at bounding box center [827, 317] width 12 height 12
checkbox input "true"
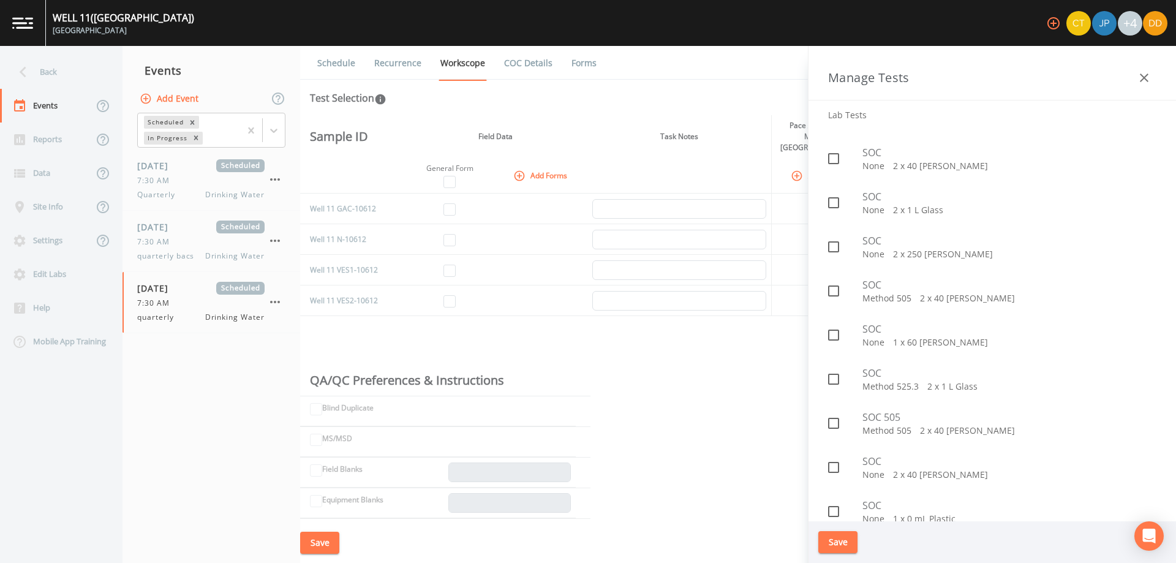
scroll to position [1348, 0]
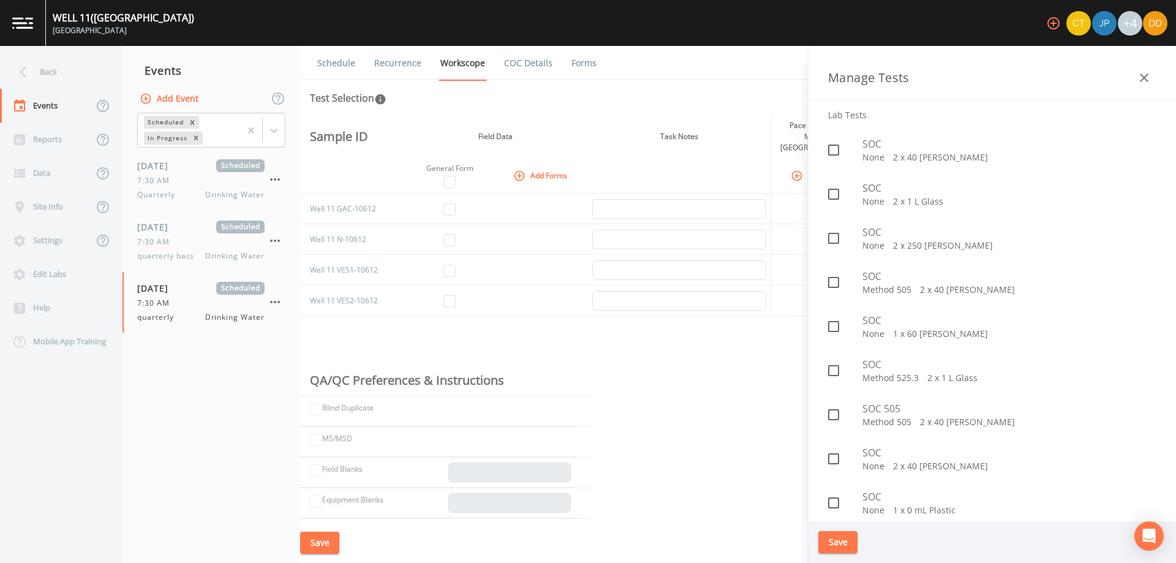
click at [851, 415] on div at bounding box center [845, 415] width 34 height 26
checkbox input "true"
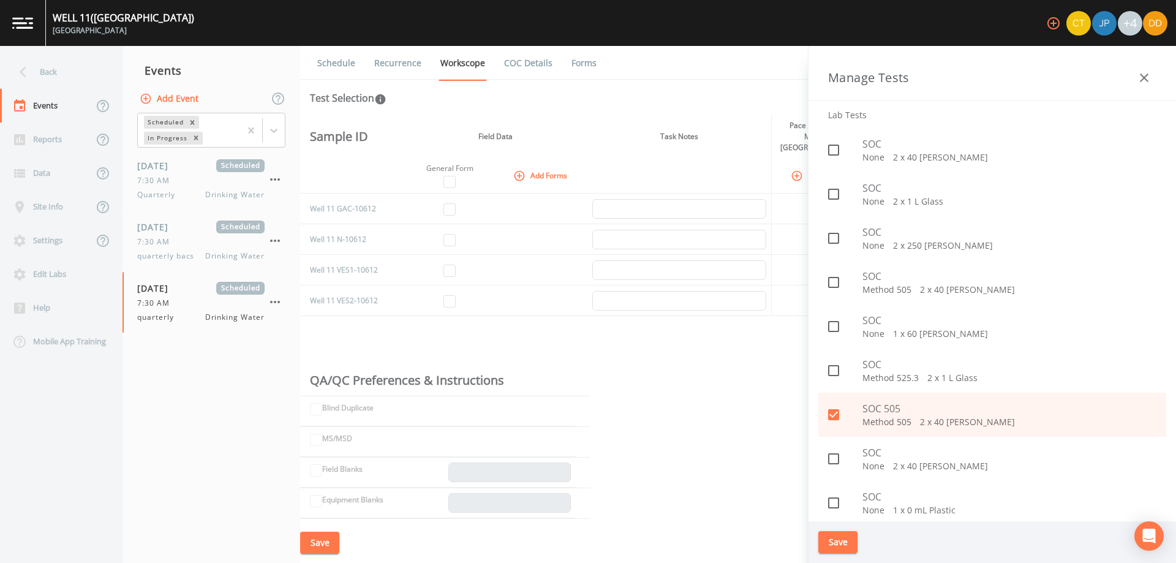
click at [844, 545] on button "Save" at bounding box center [837, 542] width 39 height 23
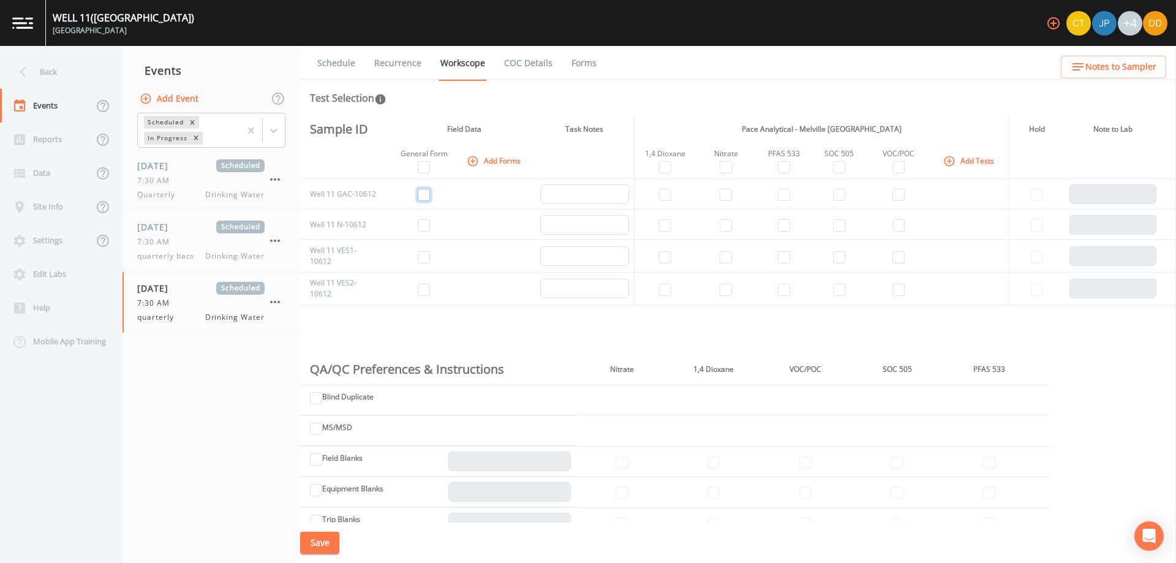
click at [425, 192] on input "checkbox" at bounding box center [424, 195] width 12 height 12
checkbox input "true"
click at [423, 225] on input "checkbox" at bounding box center [424, 225] width 12 height 12
checkbox input "true"
click at [665, 197] on input "checkbox" at bounding box center [665, 195] width 12 height 12
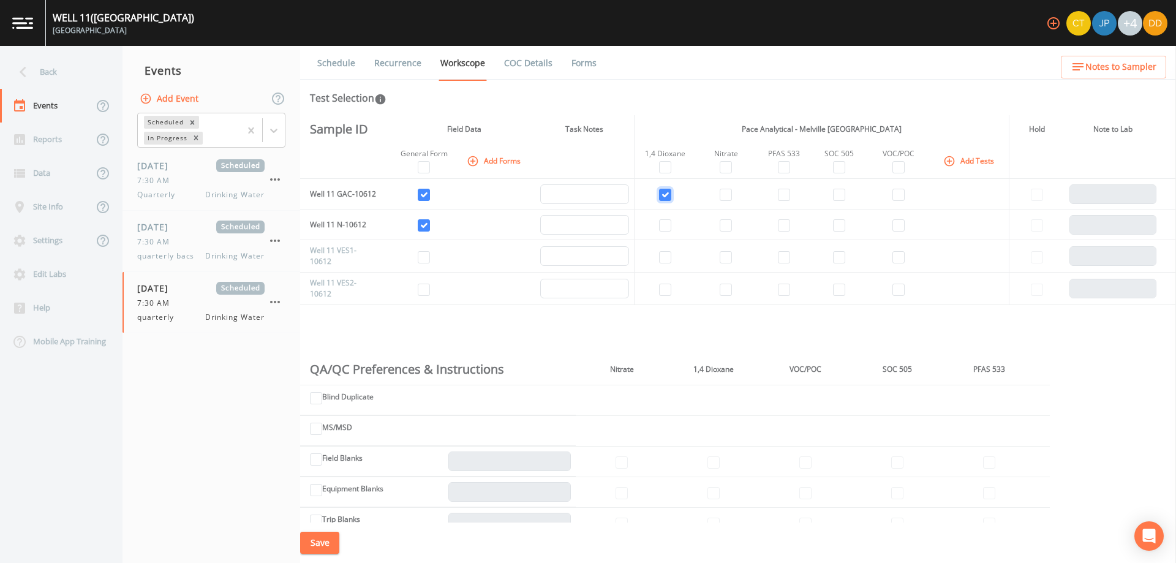
checkbox input "true"
drag, startPoint x: 665, startPoint y: 224, endPoint x: 693, endPoint y: 203, distance: 35.0
click at [664, 224] on input "checkbox" at bounding box center [665, 225] width 12 height 12
checkbox input "true"
click at [724, 200] on input "checkbox" at bounding box center [726, 195] width 12 height 12
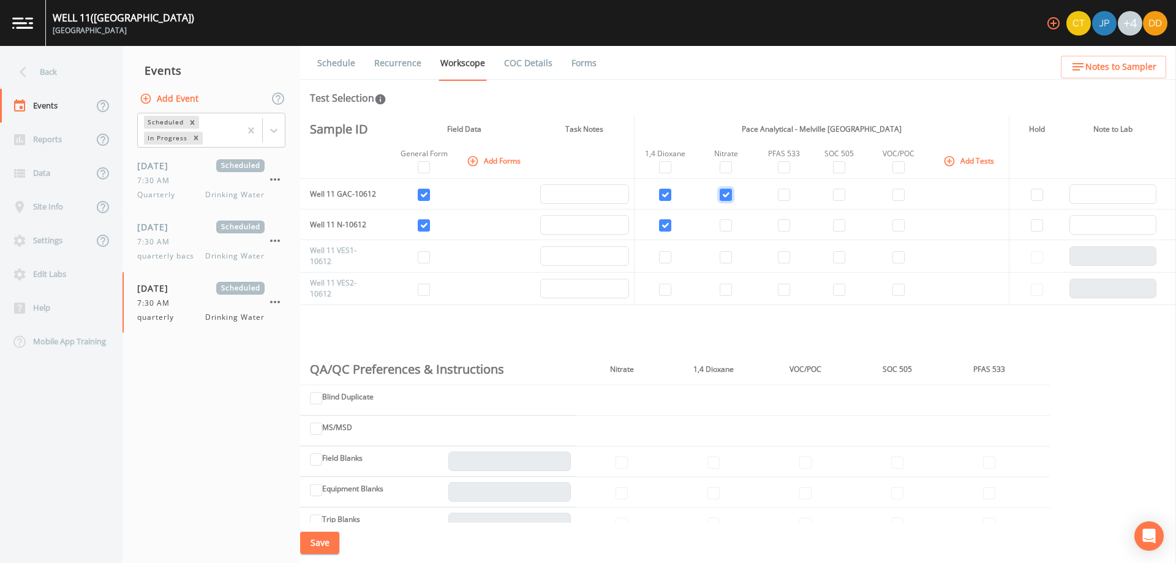
checkbox input "true"
click at [725, 224] on input "checkbox" at bounding box center [726, 225] width 12 height 12
checkbox input "true"
click at [786, 194] on input "checkbox" at bounding box center [784, 195] width 12 height 12
checkbox input "true"
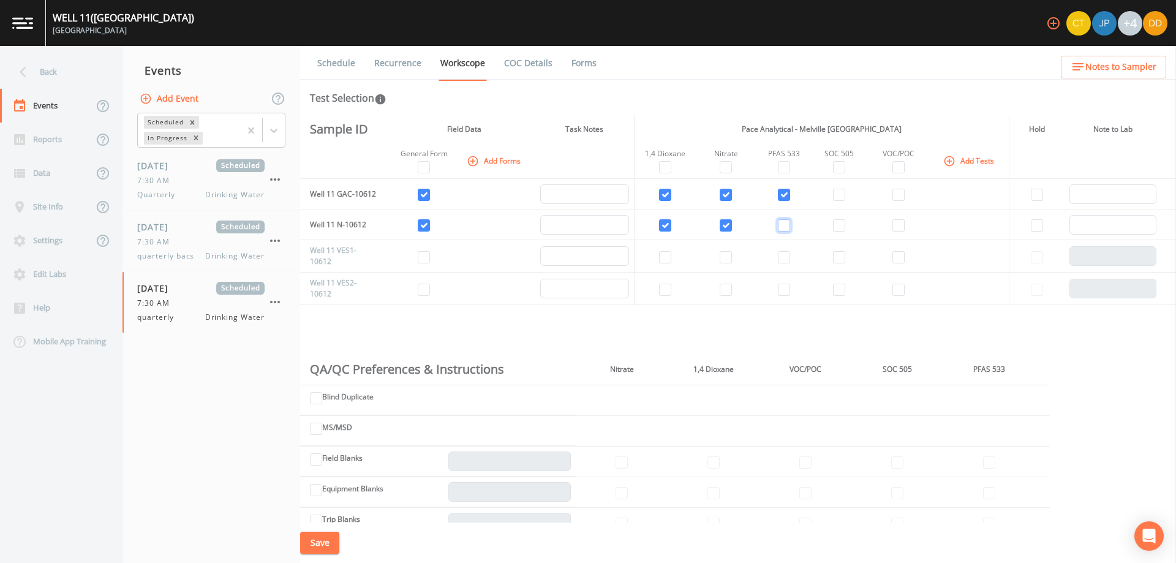
click at [778, 224] on input "checkbox" at bounding box center [784, 225] width 12 height 12
checkbox input "true"
click at [838, 192] on input "checkbox" at bounding box center [839, 195] width 12 height 12
checkbox input "true"
click at [836, 228] on input "checkbox" at bounding box center [839, 225] width 12 height 12
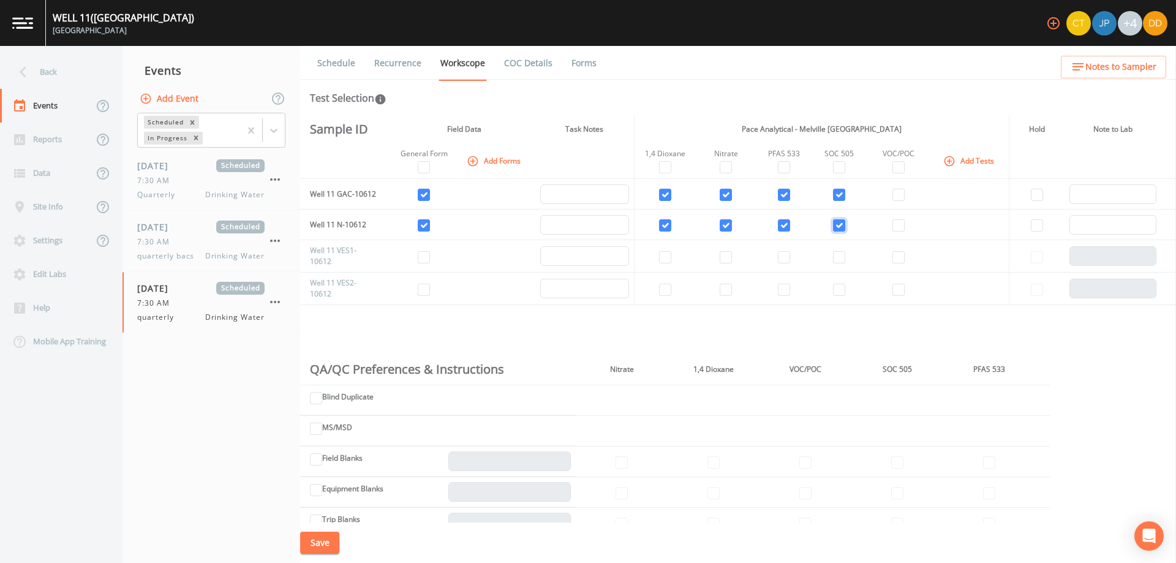
checkbox input "true"
click at [902, 186] on td at bounding box center [898, 194] width 64 height 31
click at [897, 194] on input "checkbox" at bounding box center [898, 195] width 12 height 12
checkbox input "true"
click at [897, 229] on input "checkbox" at bounding box center [898, 225] width 12 height 12
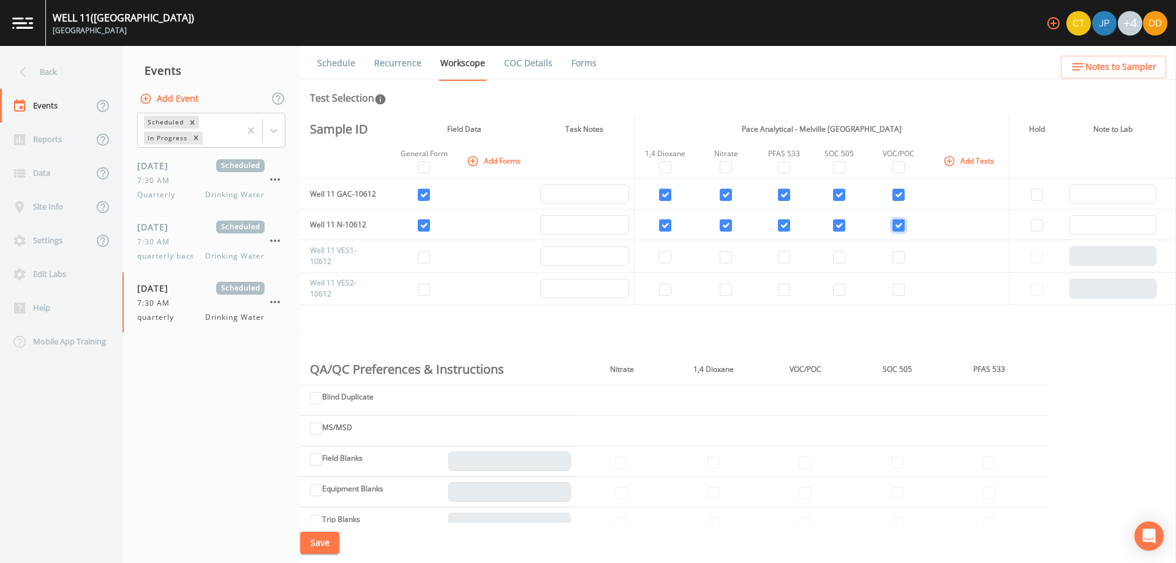
checkbox input "true"
click at [331, 547] on button "Save" at bounding box center [319, 543] width 39 height 23
click at [326, 535] on button "Save" at bounding box center [319, 543] width 39 height 23
click at [325, 542] on button "Save" at bounding box center [319, 543] width 39 height 23
drag, startPoint x: 216, startPoint y: 409, endPoint x: 203, endPoint y: 405, distance: 13.4
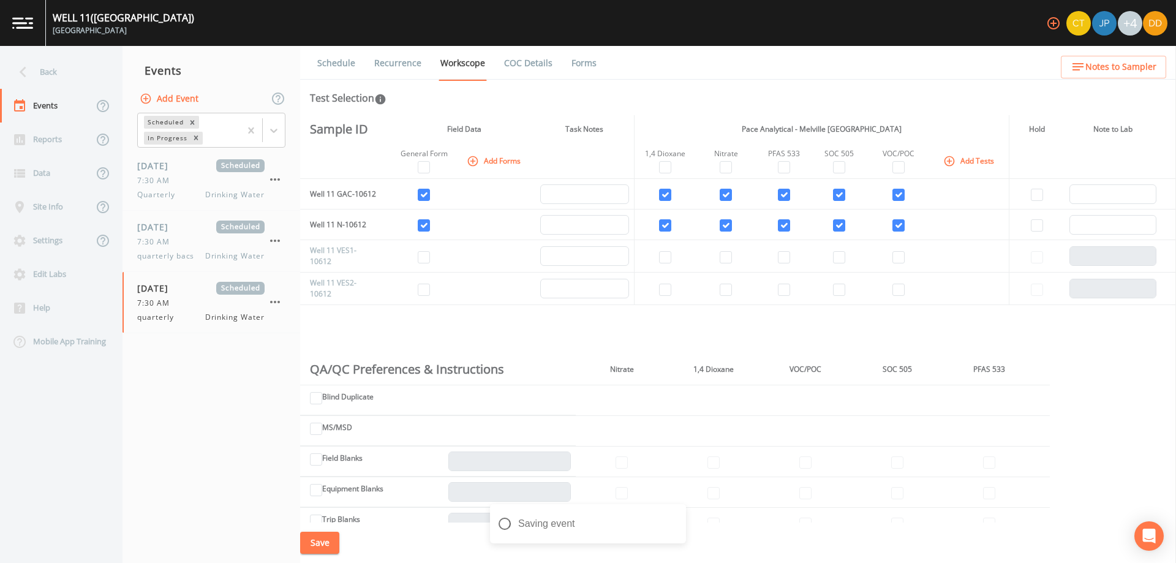
drag, startPoint x: 203, startPoint y: 405, endPoint x: 183, endPoint y: 394, distance: 22.8
click at [183, 394] on nav "Events Add Event Scheduled In Progress [DATE] Scheduled 7:30 AM Quarterly Drink…" at bounding box center [212, 304] width 178 height 517
click at [190, 421] on nav "Events Add Event Scheduled In Progress [DATE] Scheduled 7:30 AM Quarterly Drink…" at bounding box center [212, 304] width 178 height 517
click at [183, 238] on div "7:30 AM" at bounding box center [200, 241] width 127 height 11
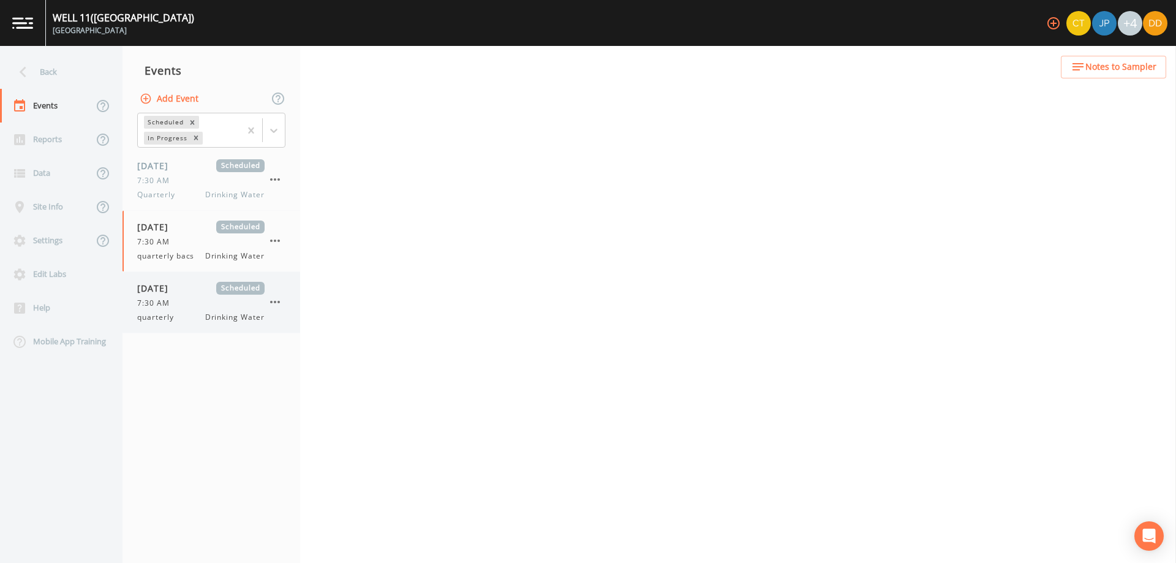
click at [192, 310] on div "[DATE] Scheduled 7:30 AM quarterly Drinking Water" at bounding box center [200, 302] width 127 height 41
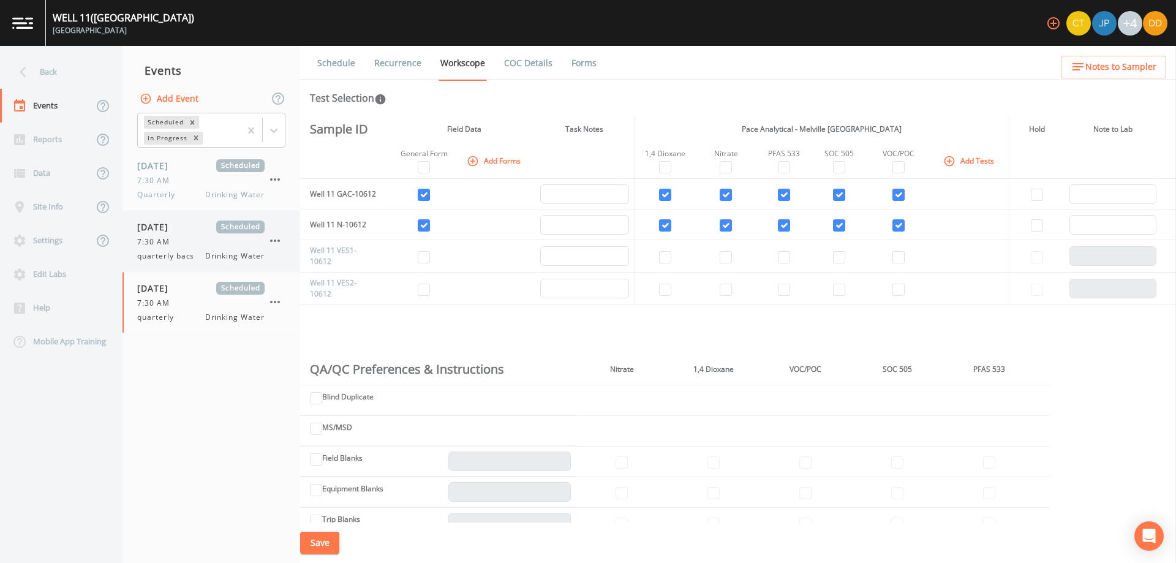
click at [180, 246] on div "7:30 AM" at bounding box center [200, 241] width 127 height 11
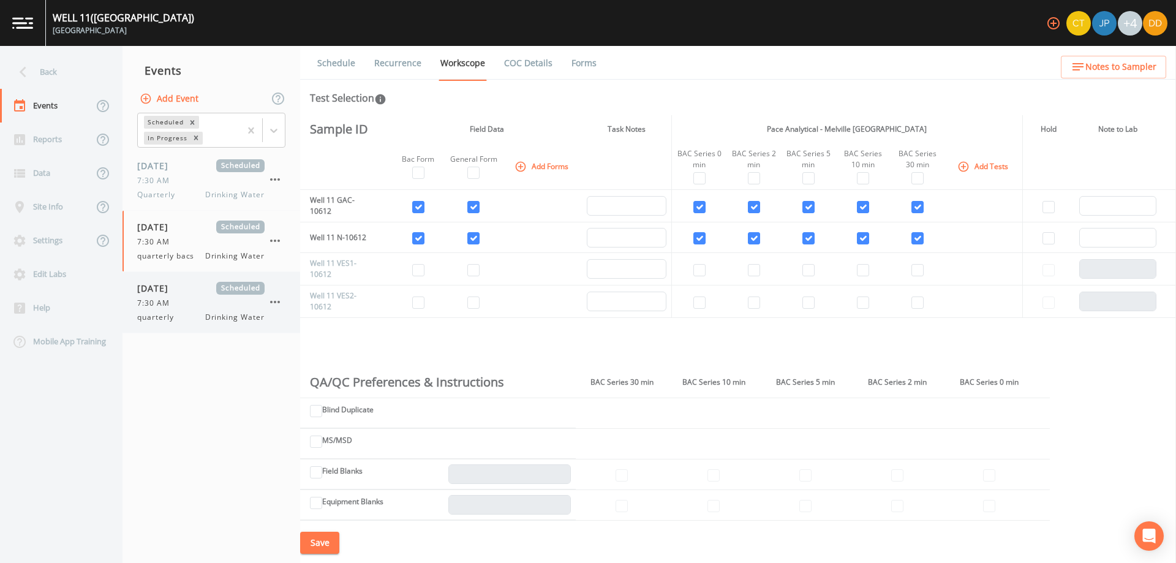
click at [192, 303] on div "7:30 AM" at bounding box center [200, 303] width 127 height 11
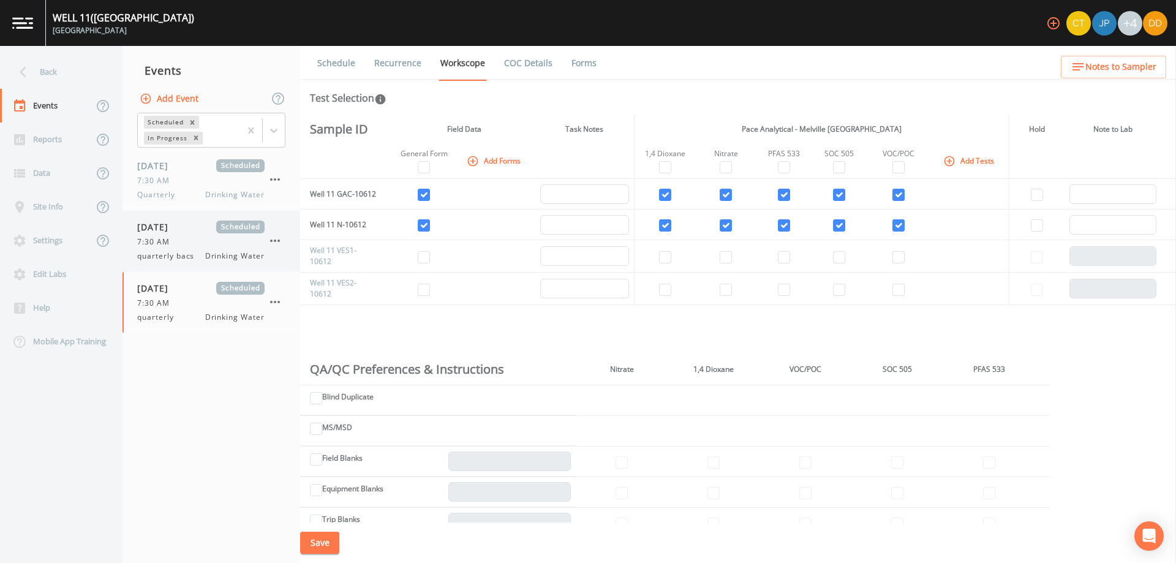
click at [181, 252] on span "quarterly bacs" at bounding box center [169, 256] width 64 height 11
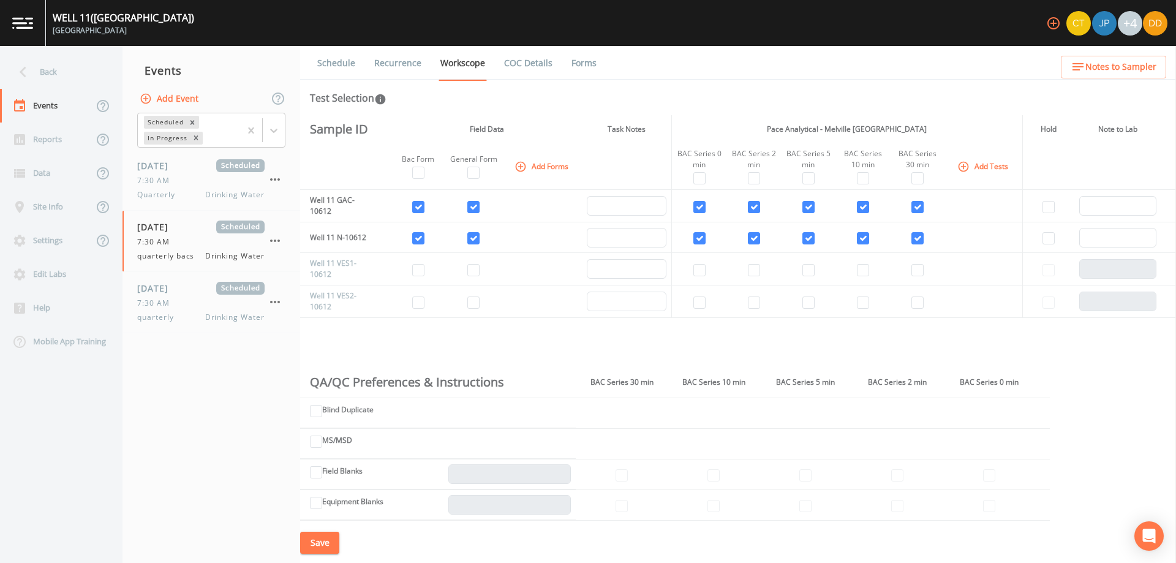
click at [163, 375] on nav "Events Add Event Scheduled In Progress [DATE] Scheduled 7:30 AM Quarterly Drink…" at bounding box center [212, 304] width 178 height 517
click at [177, 303] on div "7:30 AM" at bounding box center [200, 303] width 127 height 11
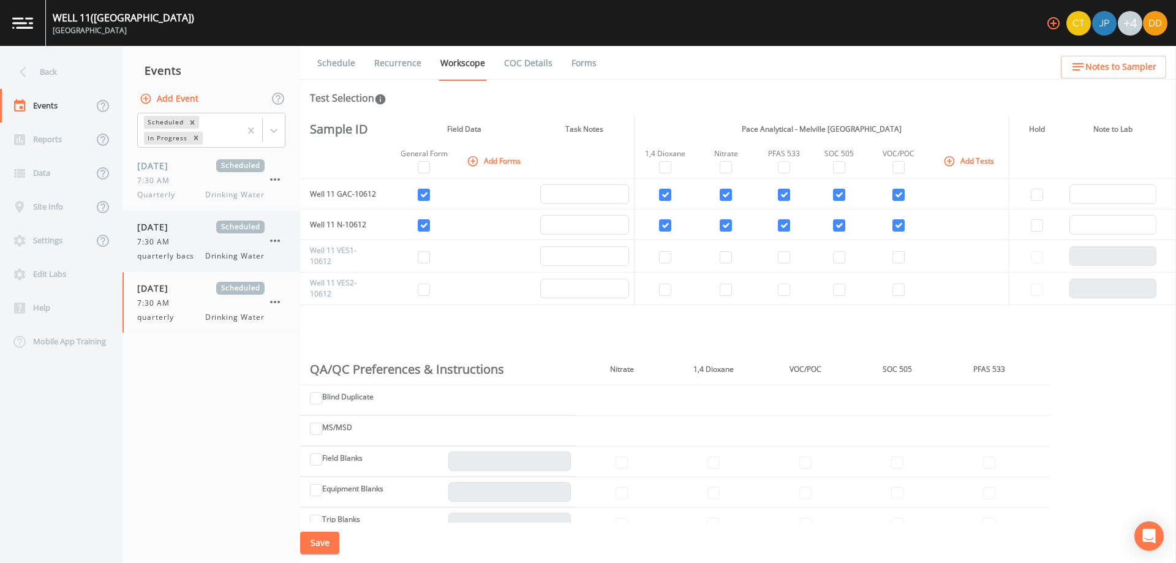
click at [179, 246] on div "7:30 AM" at bounding box center [200, 241] width 127 height 11
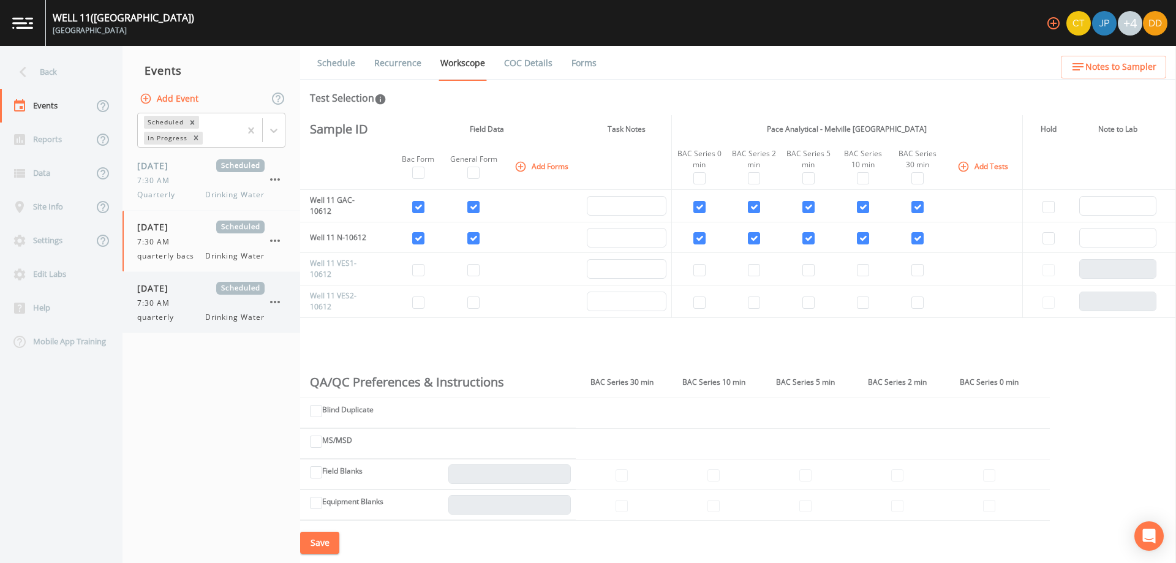
click at [177, 333] on nav "Events Add Event Scheduled In Progress [DATE] Scheduled 7:30 AM Quarterly Drink…" at bounding box center [212, 304] width 178 height 517
click at [177, 287] on span "[DATE]" at bounding box center [157, 288] width 40 height 13
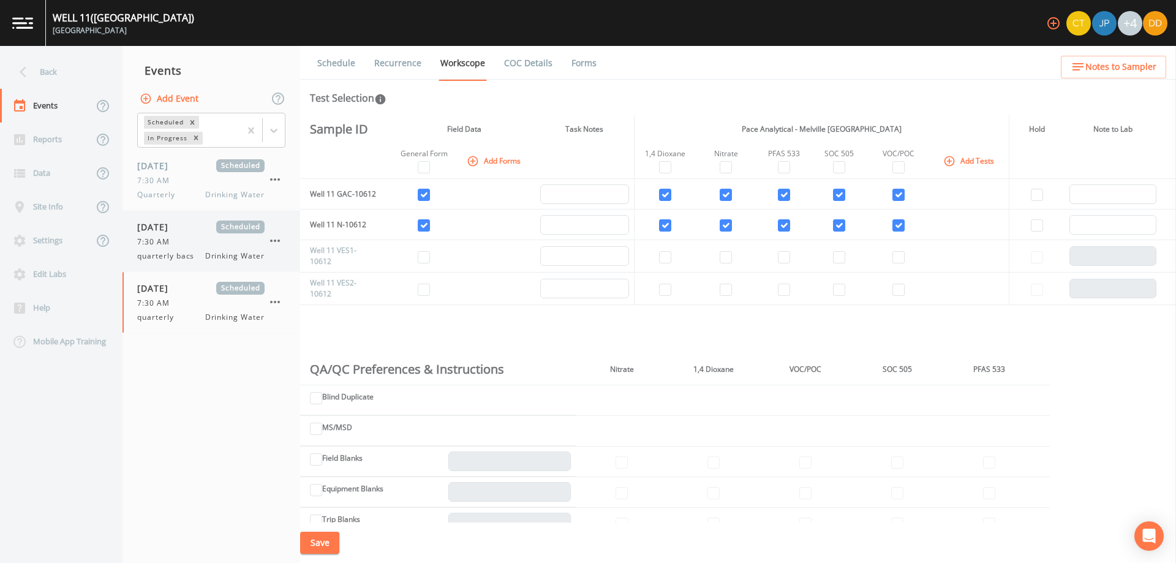
click at [178, 255] on span "quarterly bacs" at bounding box center [169, 256] width 64 height 11
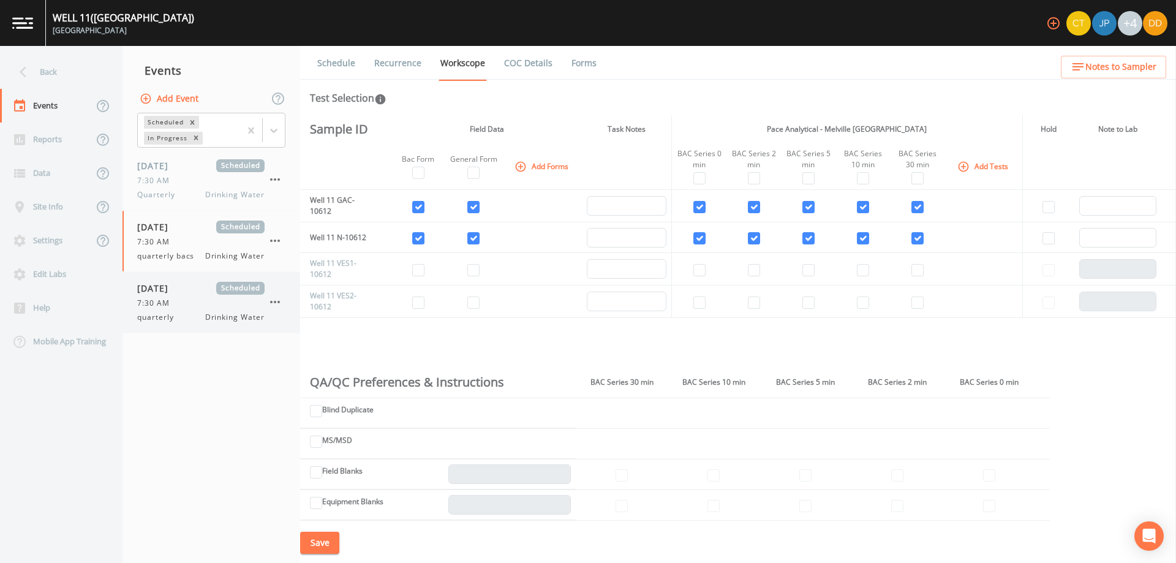
click at [179, 302] on div "7:30 AM" at bounding box center [200, 303] width 127 height 11
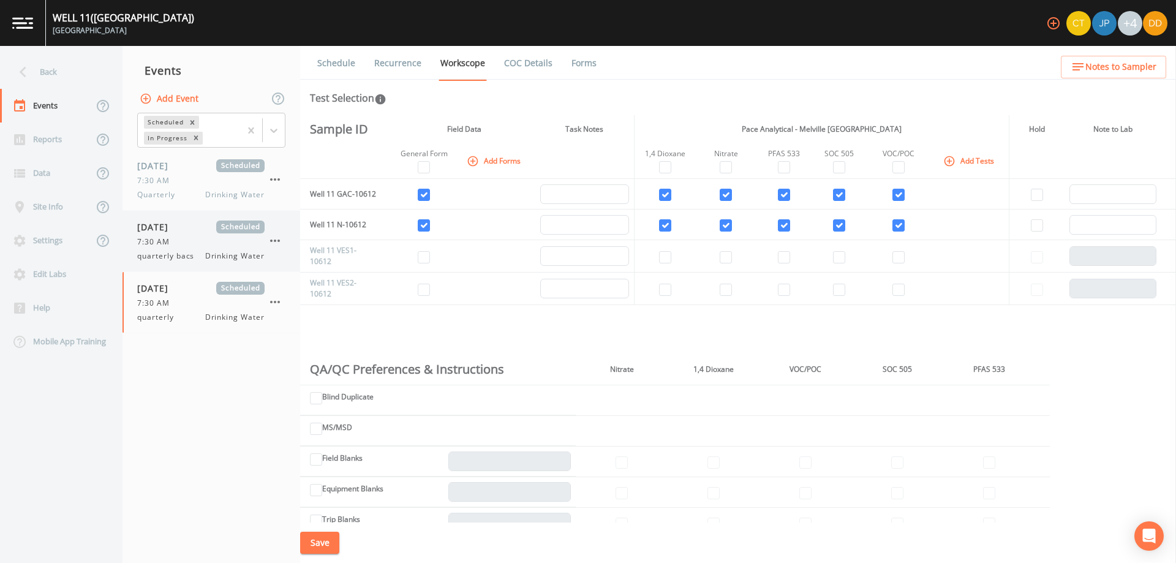
click at [172, 244] on span "7:30 AM" at bounding box center [157, 241] width 40 height 11
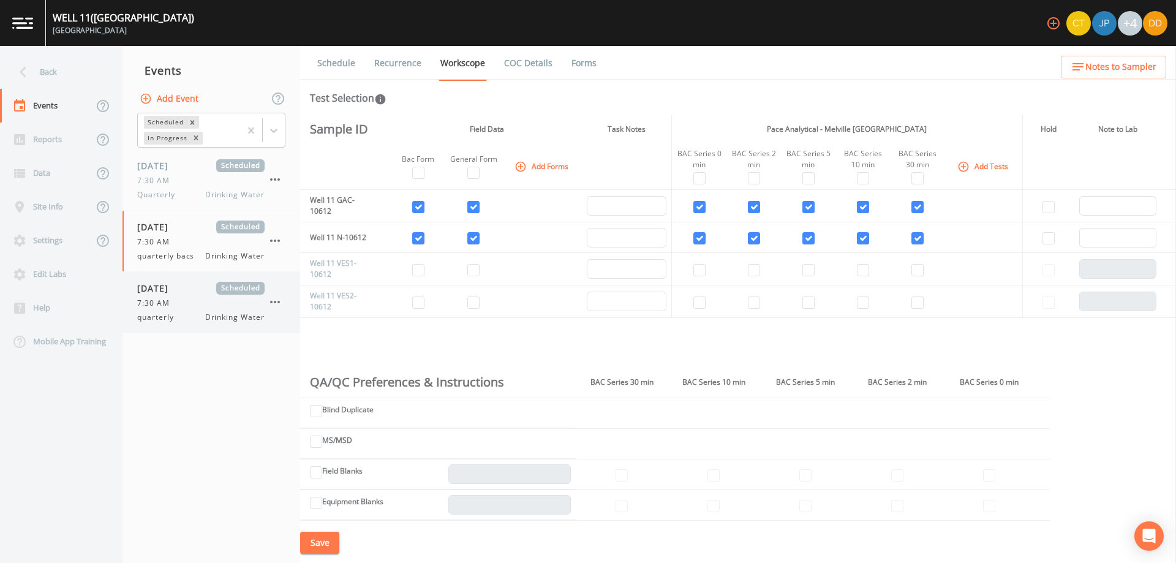
click at [177, 287] on span "[DATE]" at bounding box center [157, 288] width 40 height 13
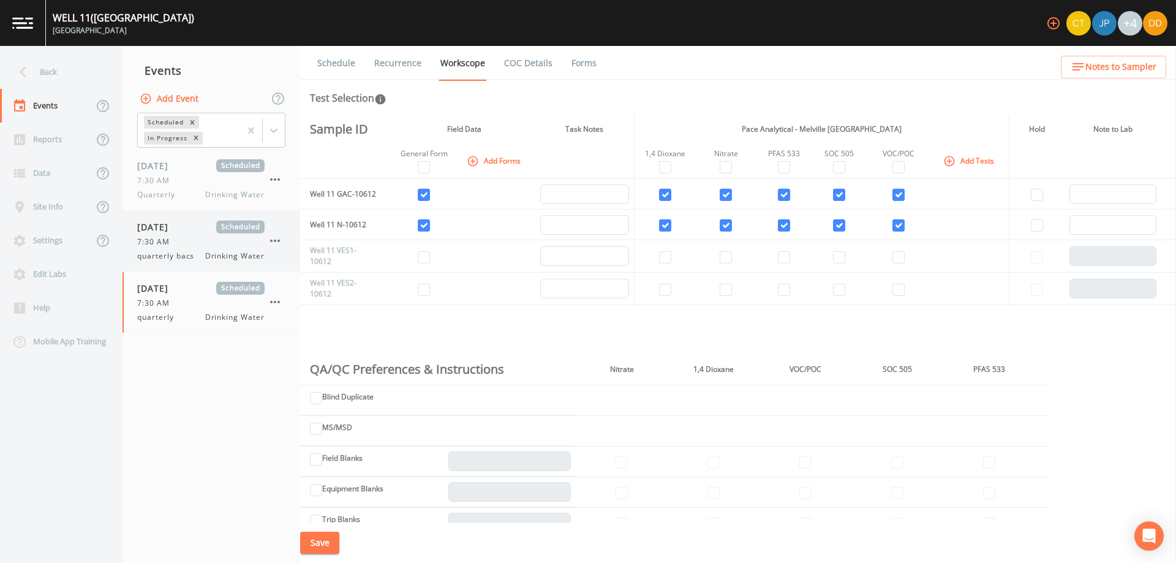
click at [181, 235] on div "[DATE] Scheduled 7:30 AM quarterly bacs Drinking Water" at bounding box center [200, 241] width 127 height 41
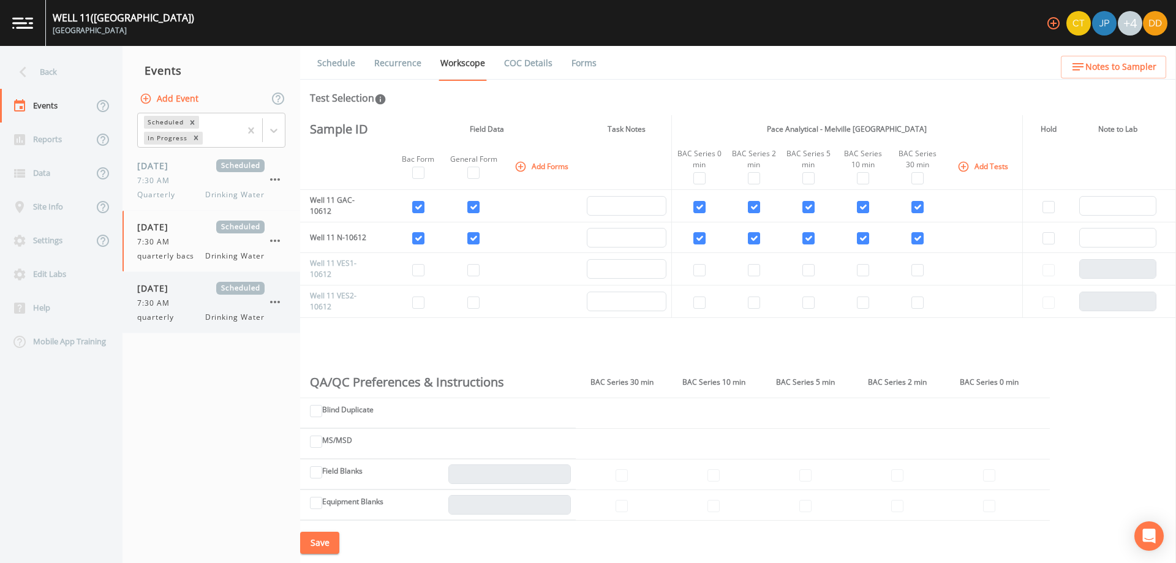
click at [177, 292] on span "[DATE]" at bounding box center [157, 288] width 40 height 13
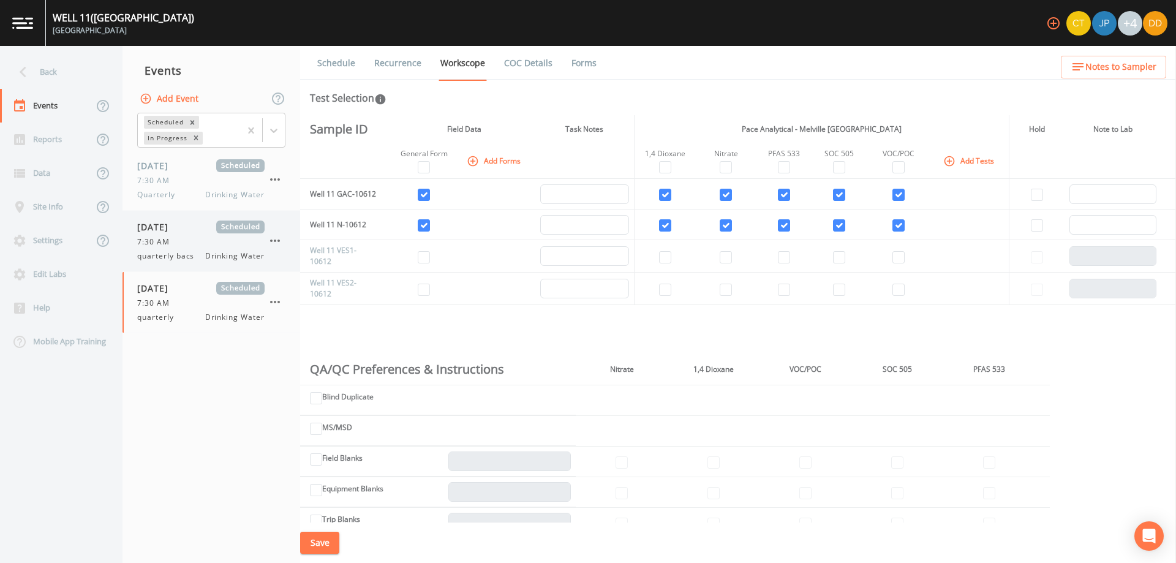
click at [179, 236] on div "7:30 AM" at bounding box center [200, 241] width 127 height 11
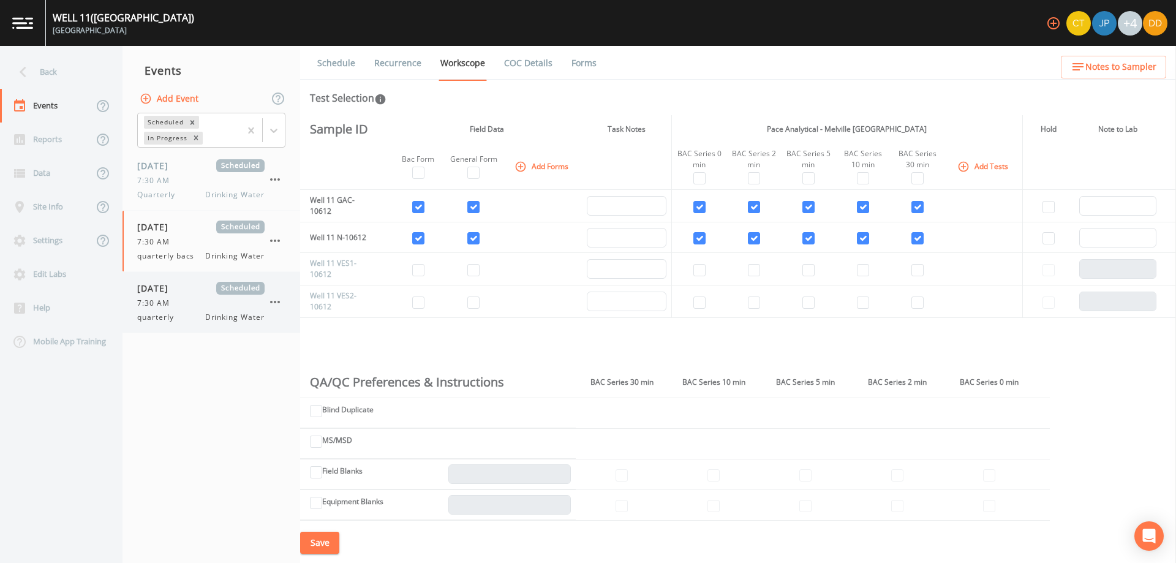
click at [173, 310] on div "[DATE] Scheduled 7:30 AM quarterly Drinking Water" at bounding box center [200, 302] width 127 height 41
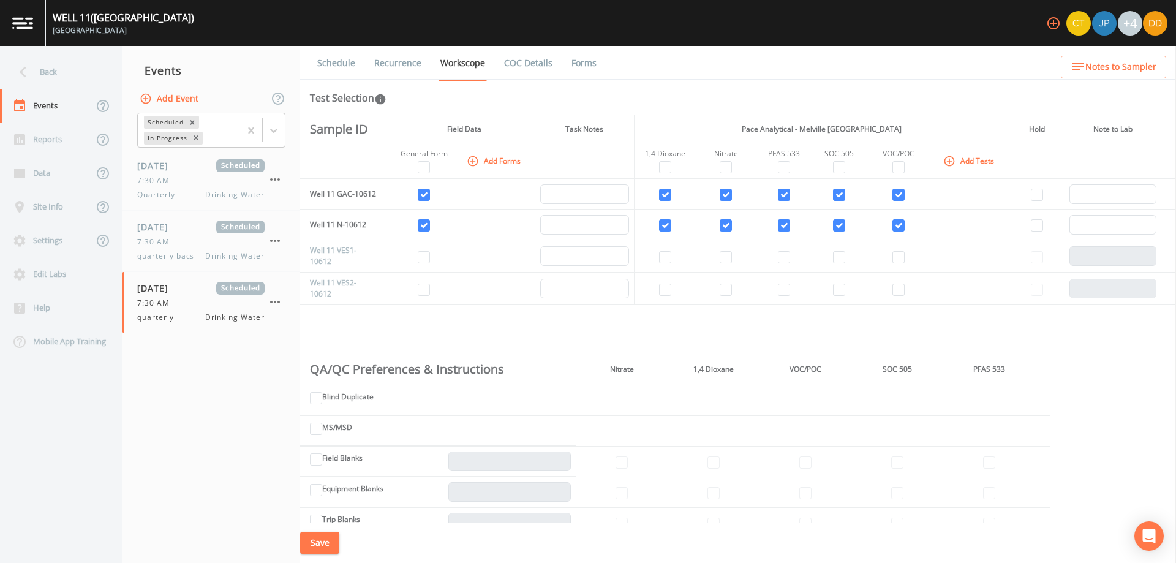
click at [323, 541] on button "Save" at bounding box center [319, 543] width 39 height 23
click at [217, 424] on nav "Events Add Event Scheduled In Progress [DATE] Scheduled 7:30 AM Quarterly Drink…" at bounding box center [212, 304] width 178 height 517
drag, startPoint x: 217, startPoint y: 424, endPoint x: 203, endPoint y: 420, distance: 15.2
click at [203, 420] on nav "Events Add Event Scheduled In Progress [DATE] Scheduled 7:30 AM Quarterly Drink…" at bounding box center [212, 304] width 178 height 517
